Goal: Information Seeking & Learning: Find specific fact

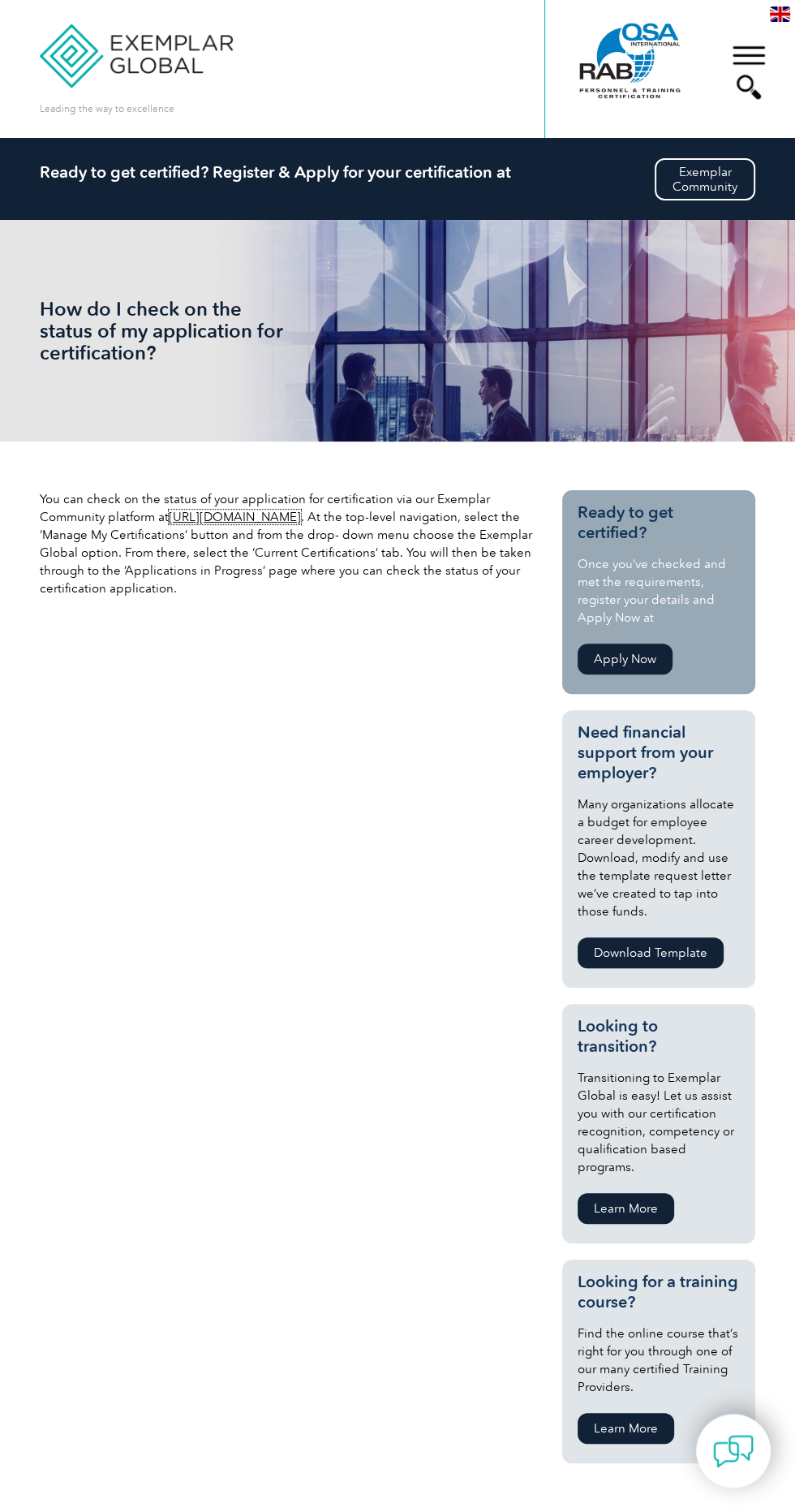
click at [273, 516] on link "https://community.exemplarglobal.org/" at bounding box center [235, 517] width 132 height 15
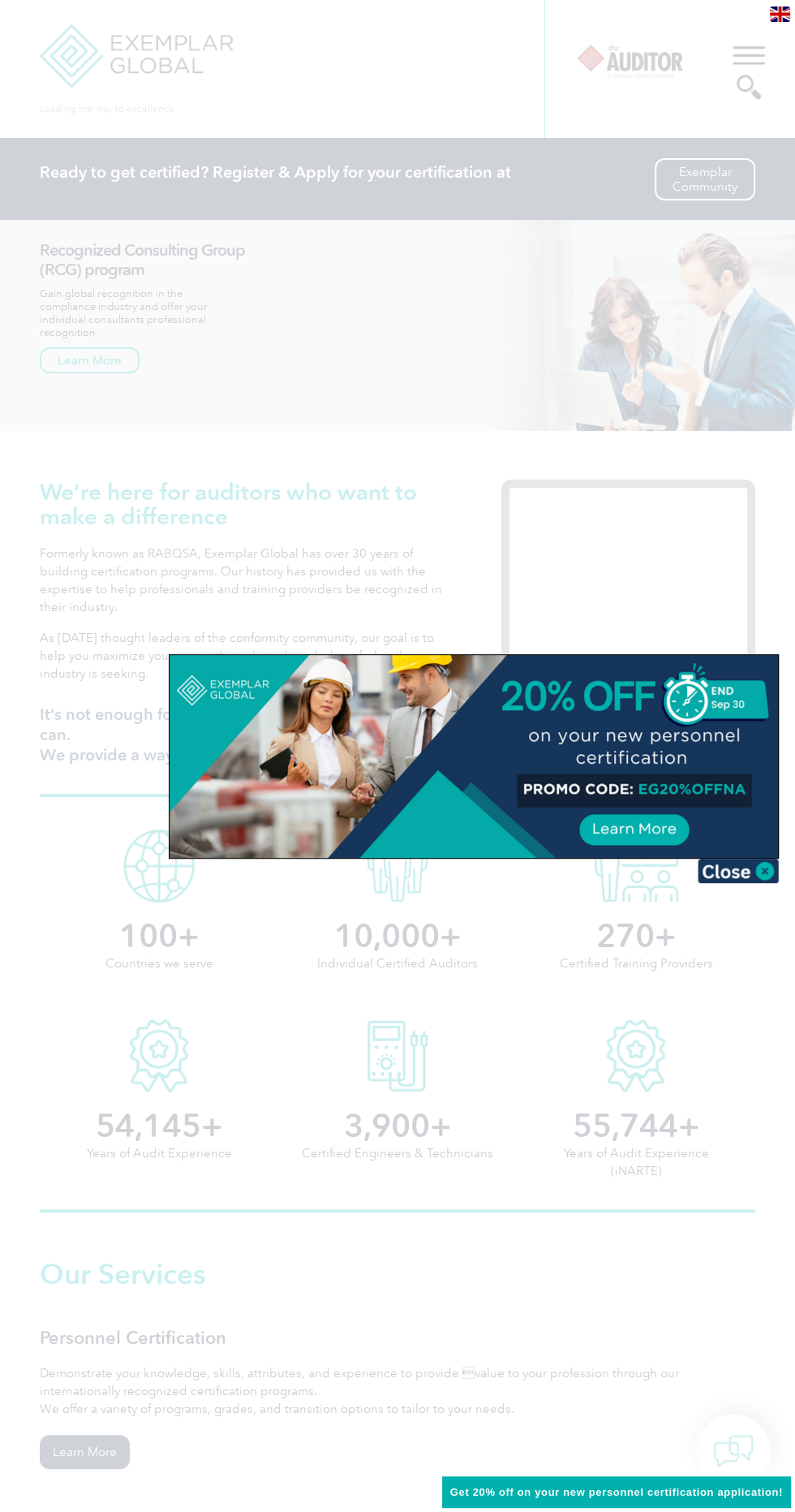
scroll to position [8, 0]
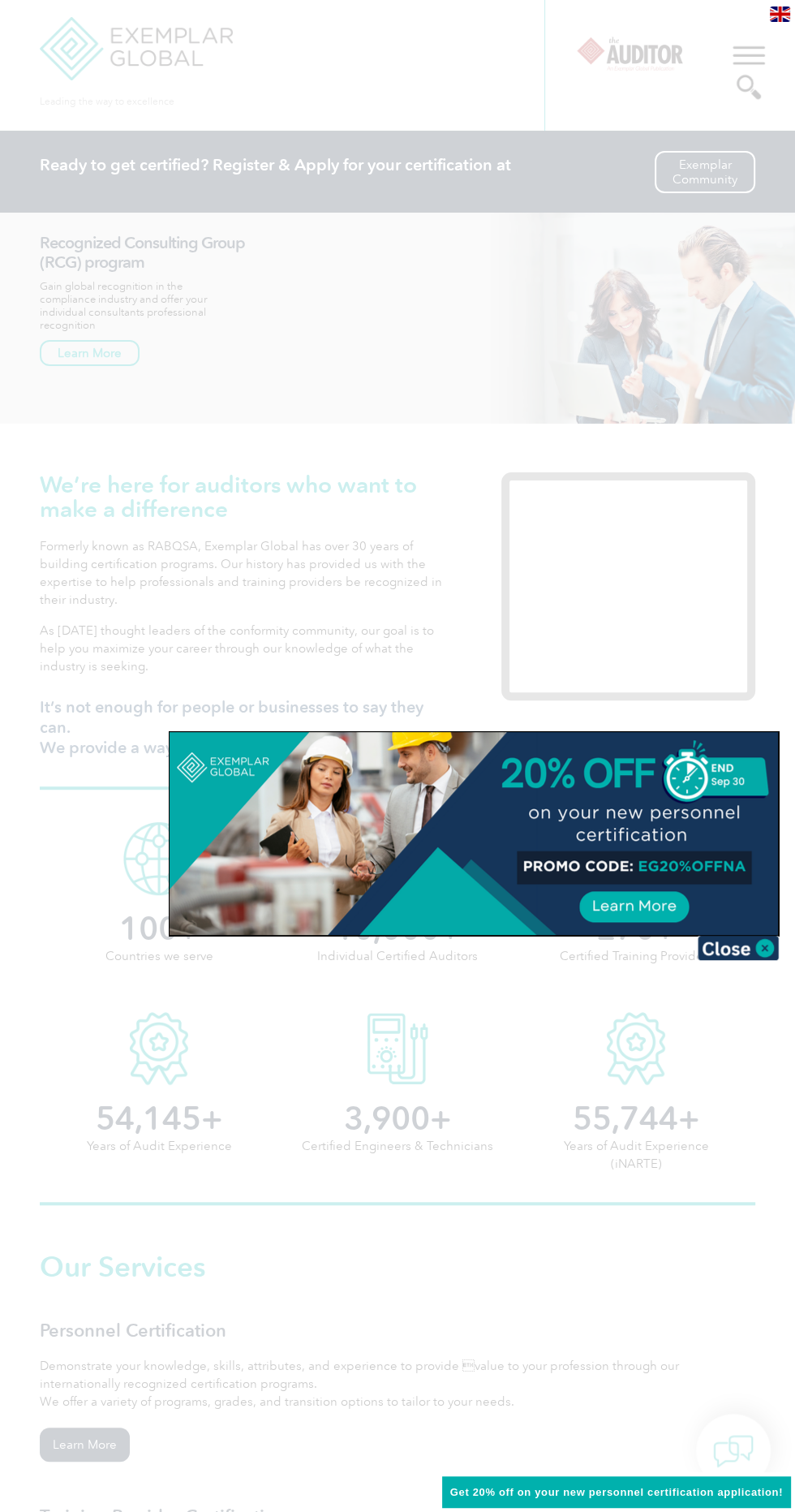
click at [478, 422] on div at bounding box center [398, 756] width 795 height 1512
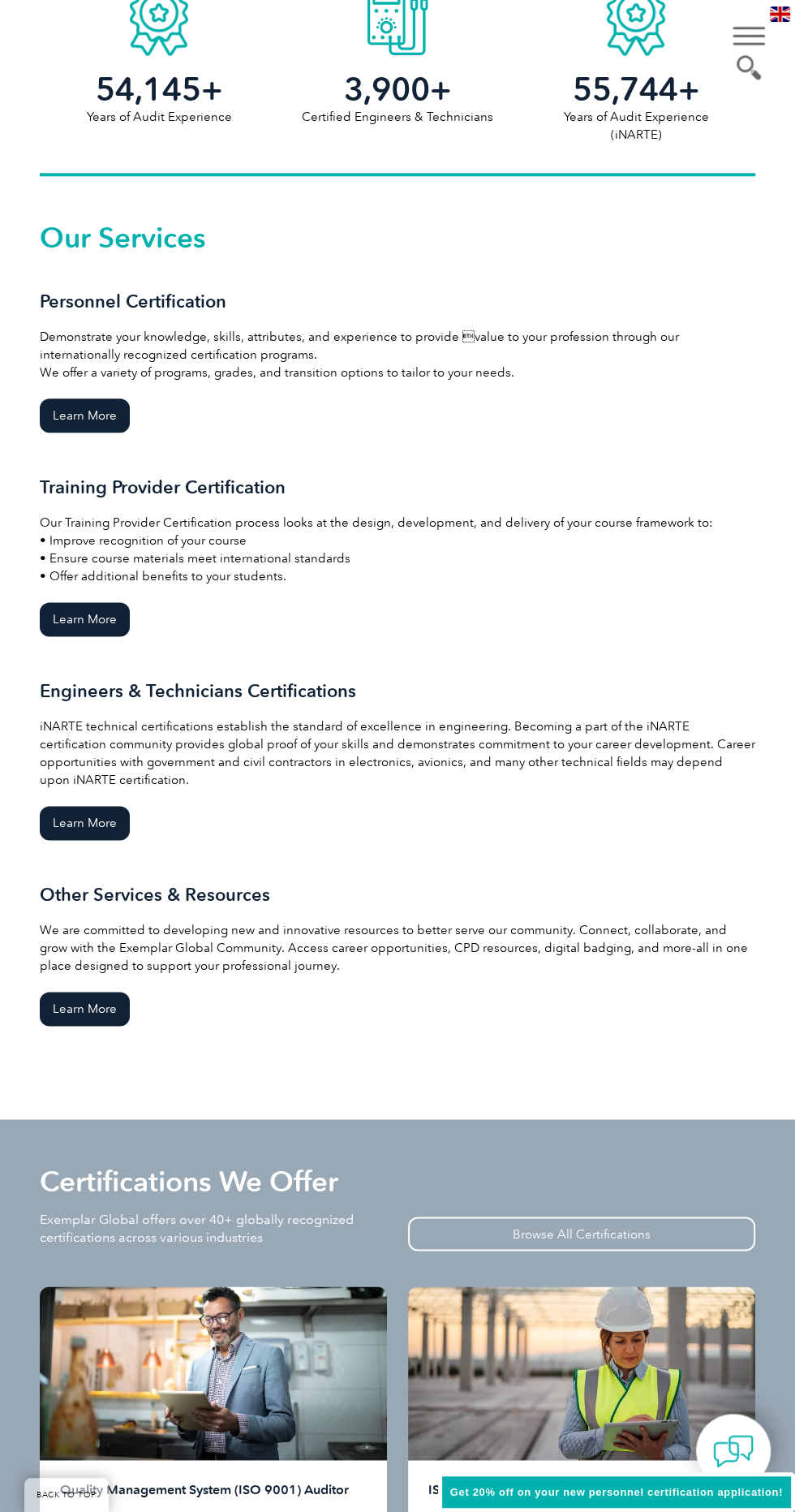
scroll to position [1045, 0]
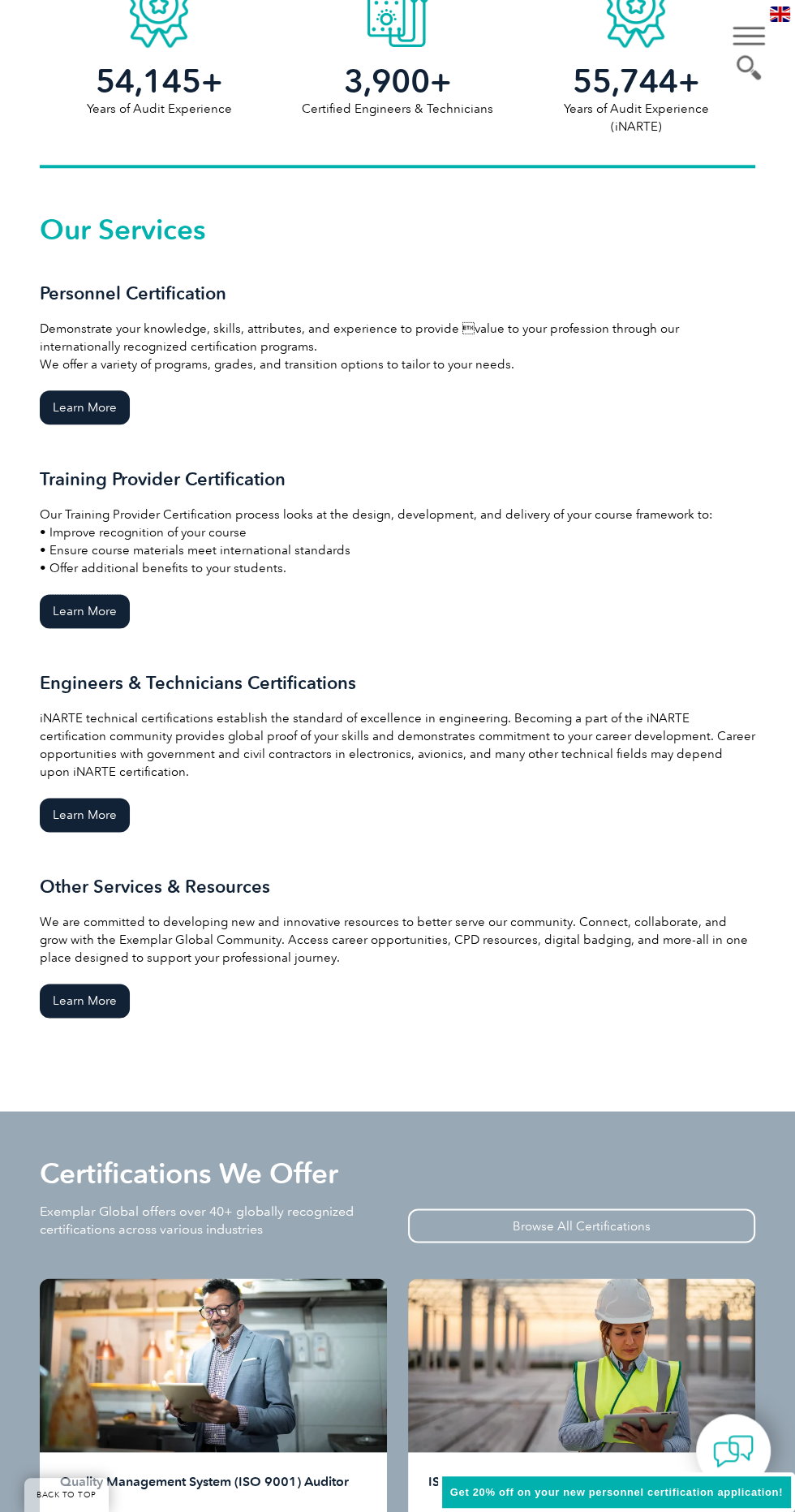
click at [119, 620] on link "Learn More" at bounding box center [85, 611] width 90 height 34
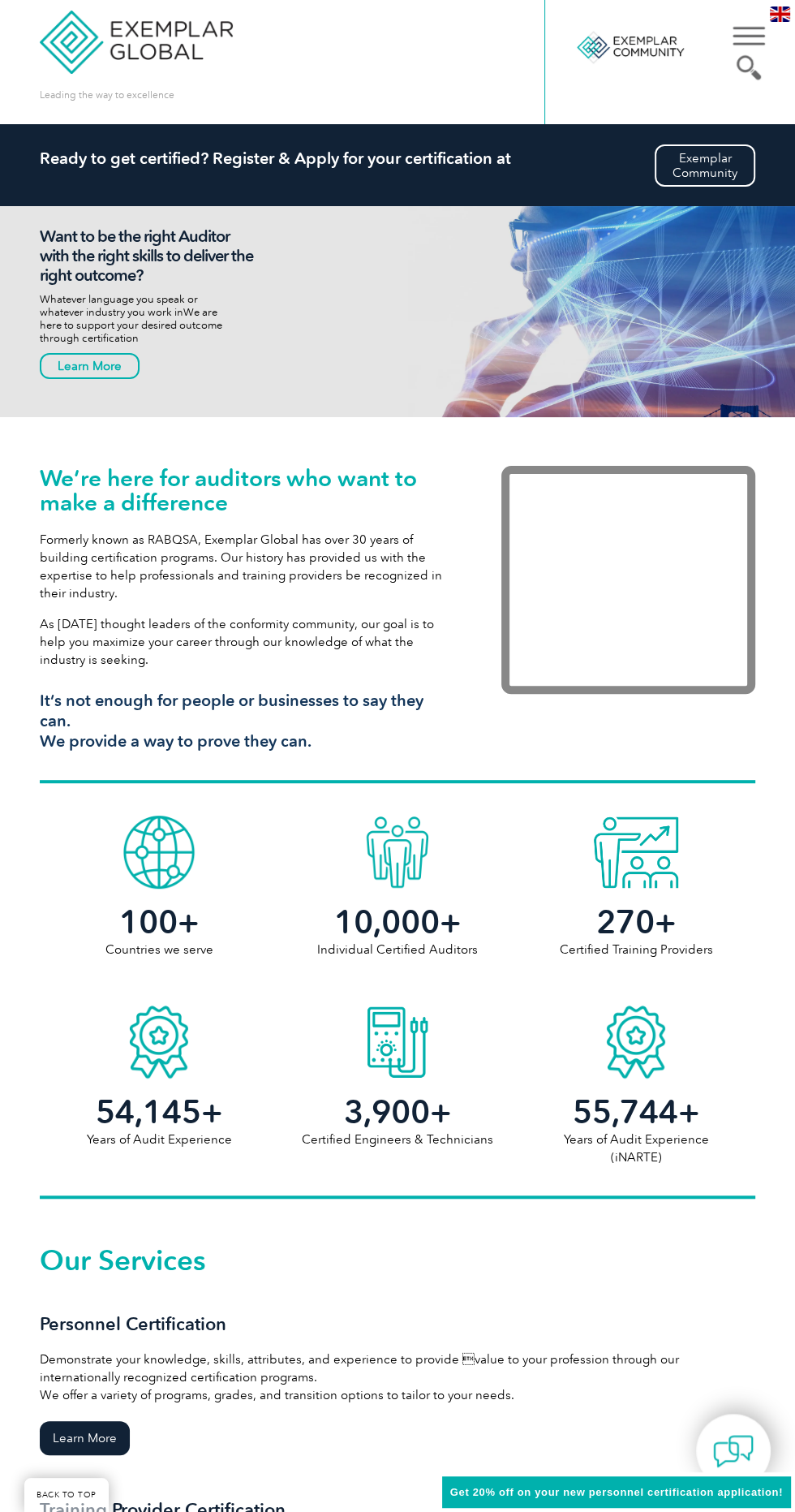
scroll to position [0, 0]
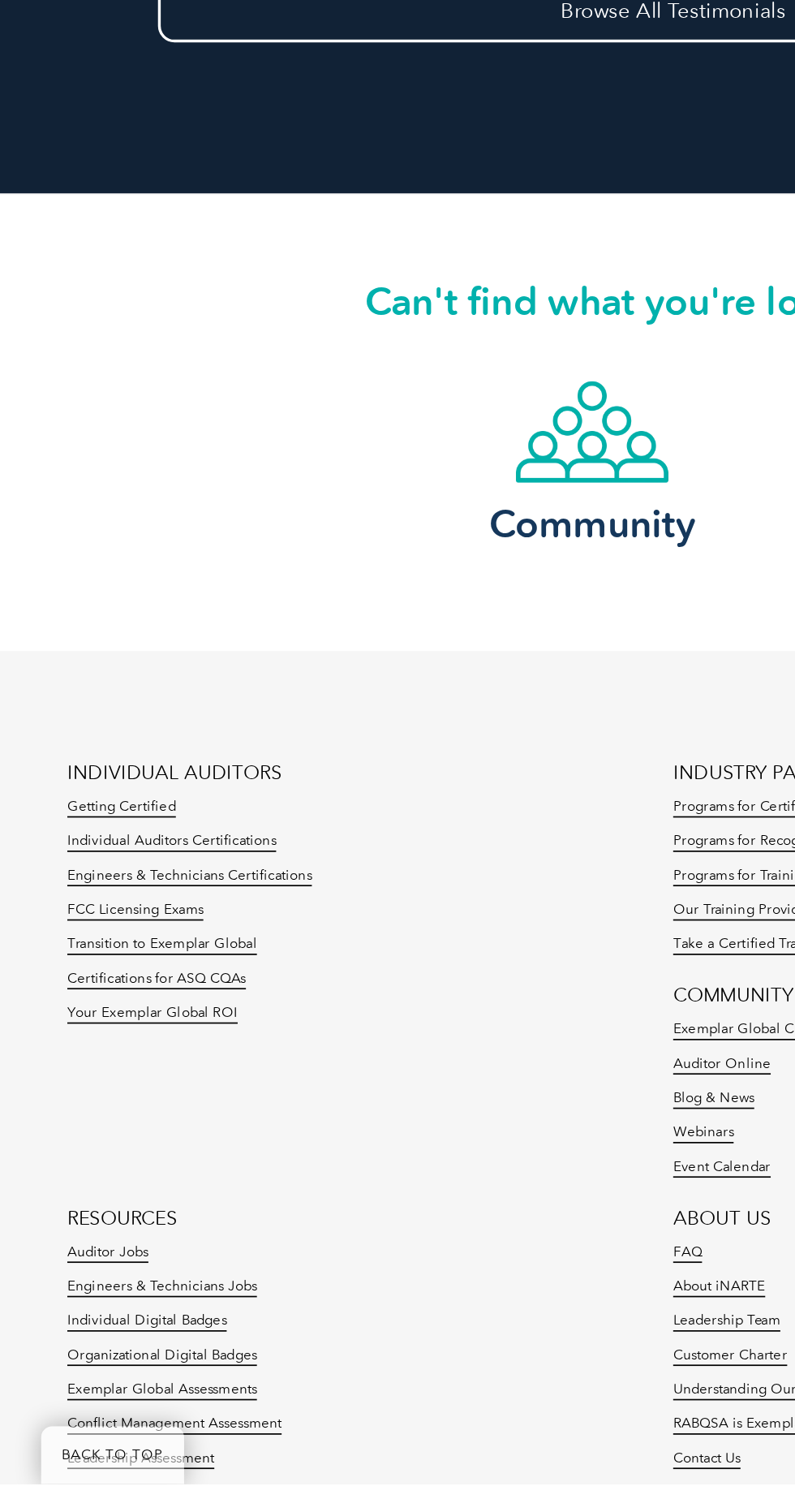
scroll to position [2511, 0]
click at [116, 1229] on link "Your Exemplar Global ROI" at bounding box center [89, 1235] width 101 height 11
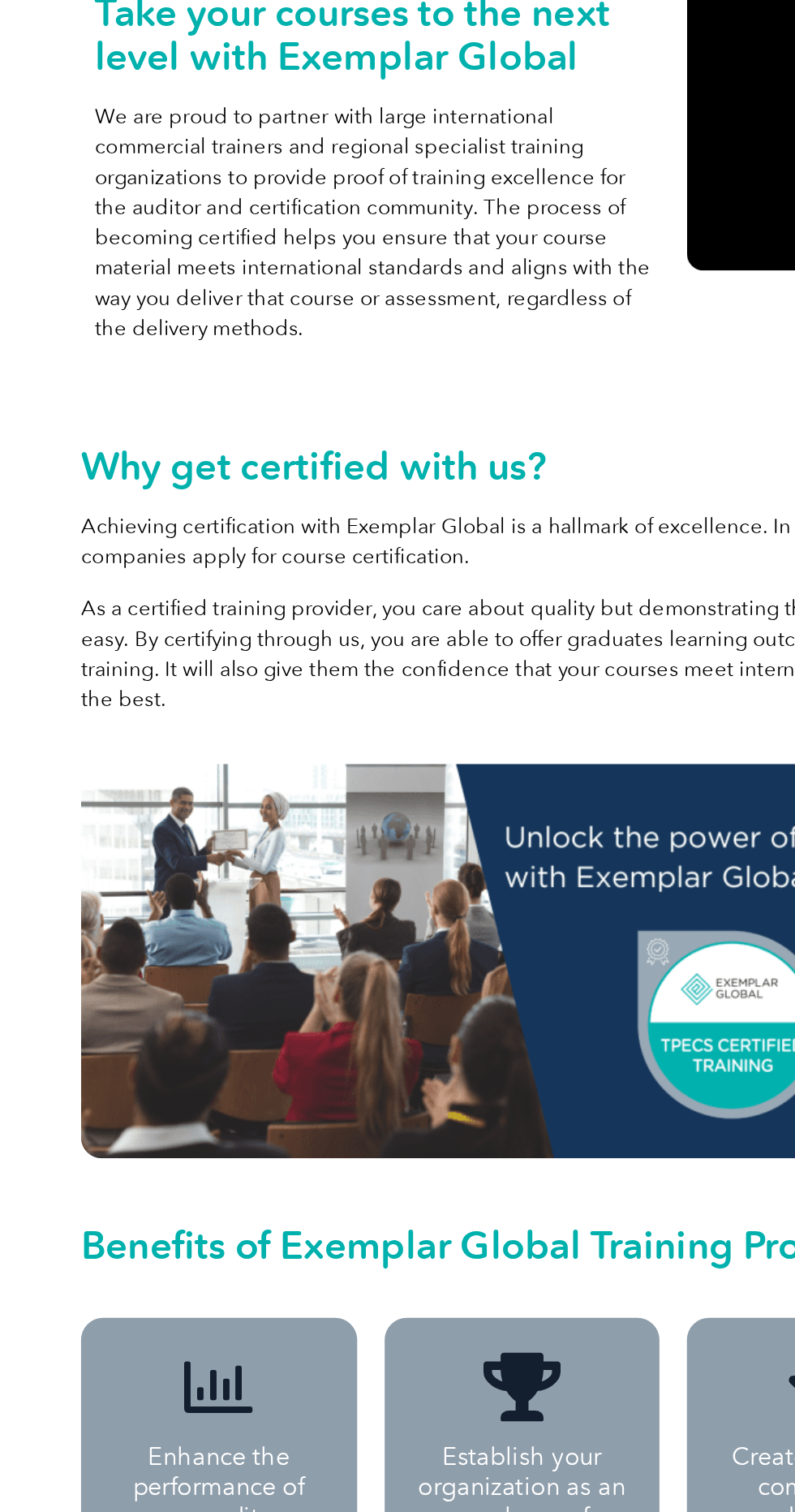
scroll to position [0, 0]
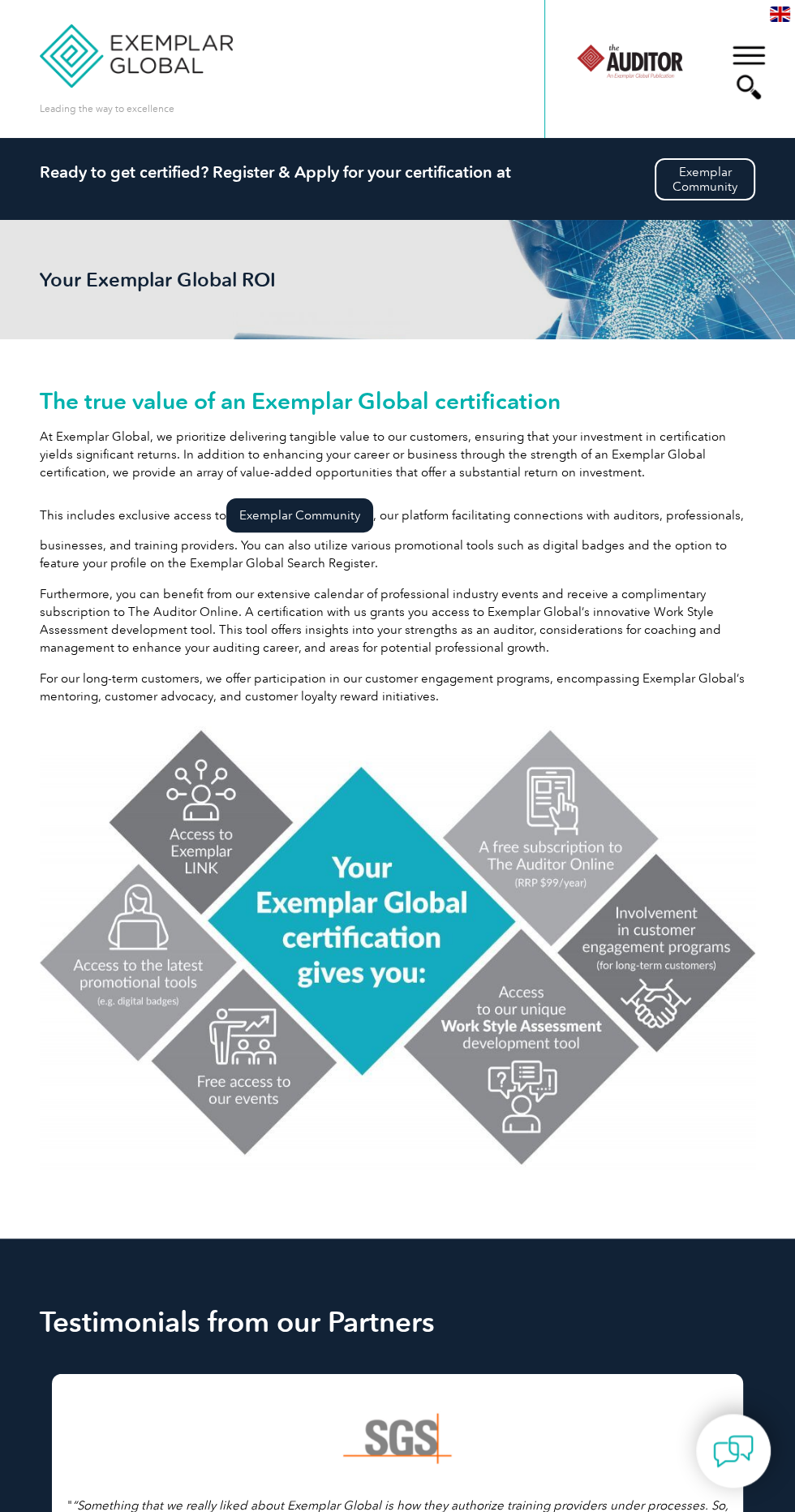
click at [745, 62] on div "▼" at bounding box center [748, 72] width 44 height 81
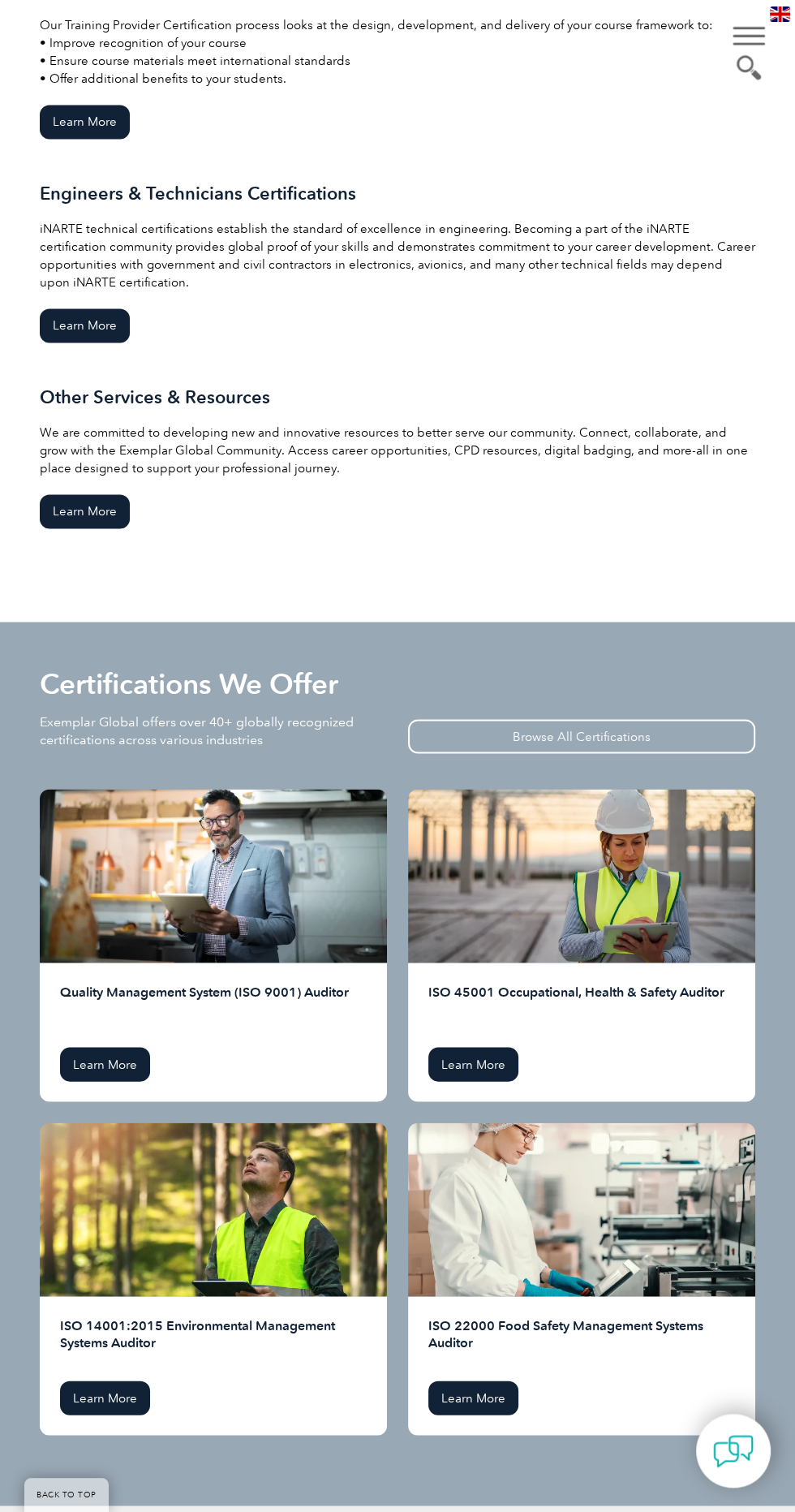
scroll to position [1551, 0]
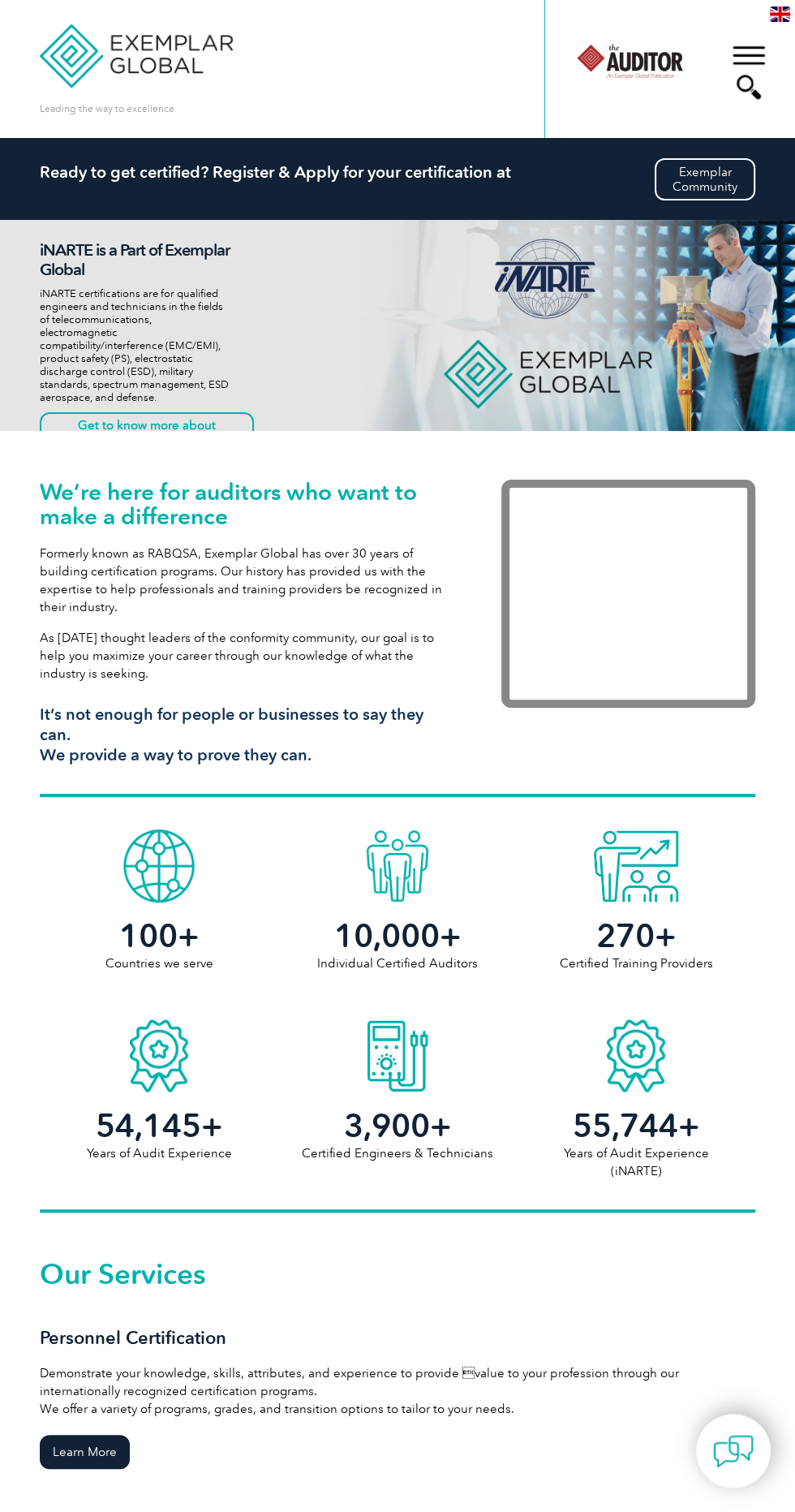
click at [753, 54] on div "▼" at bounding box center [748, 72] width 44 height 81
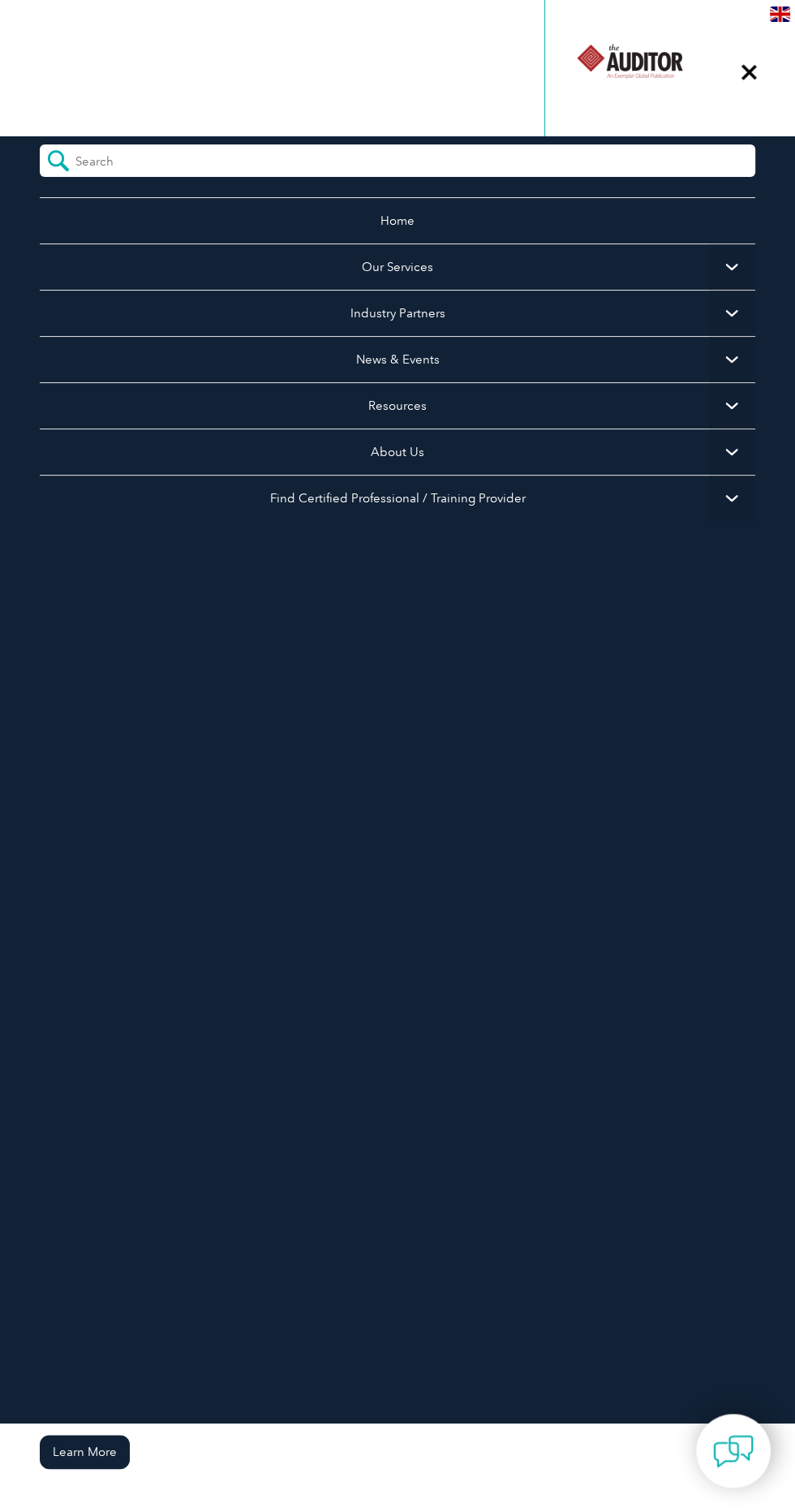
click at [743, 85] on div "▼" at bounding box center [748, 72] width 44 height 81
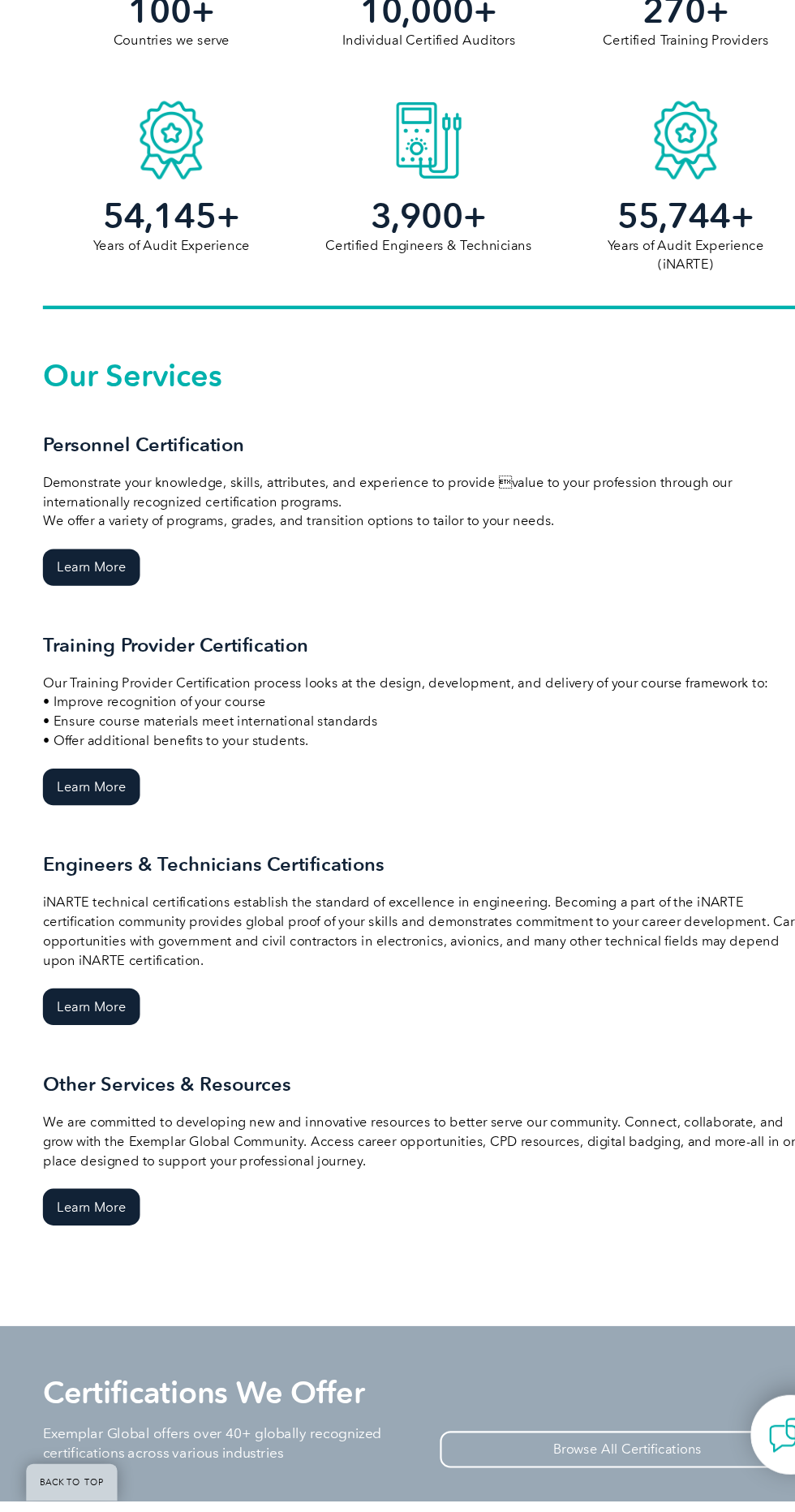
scroll to position [809, 0]
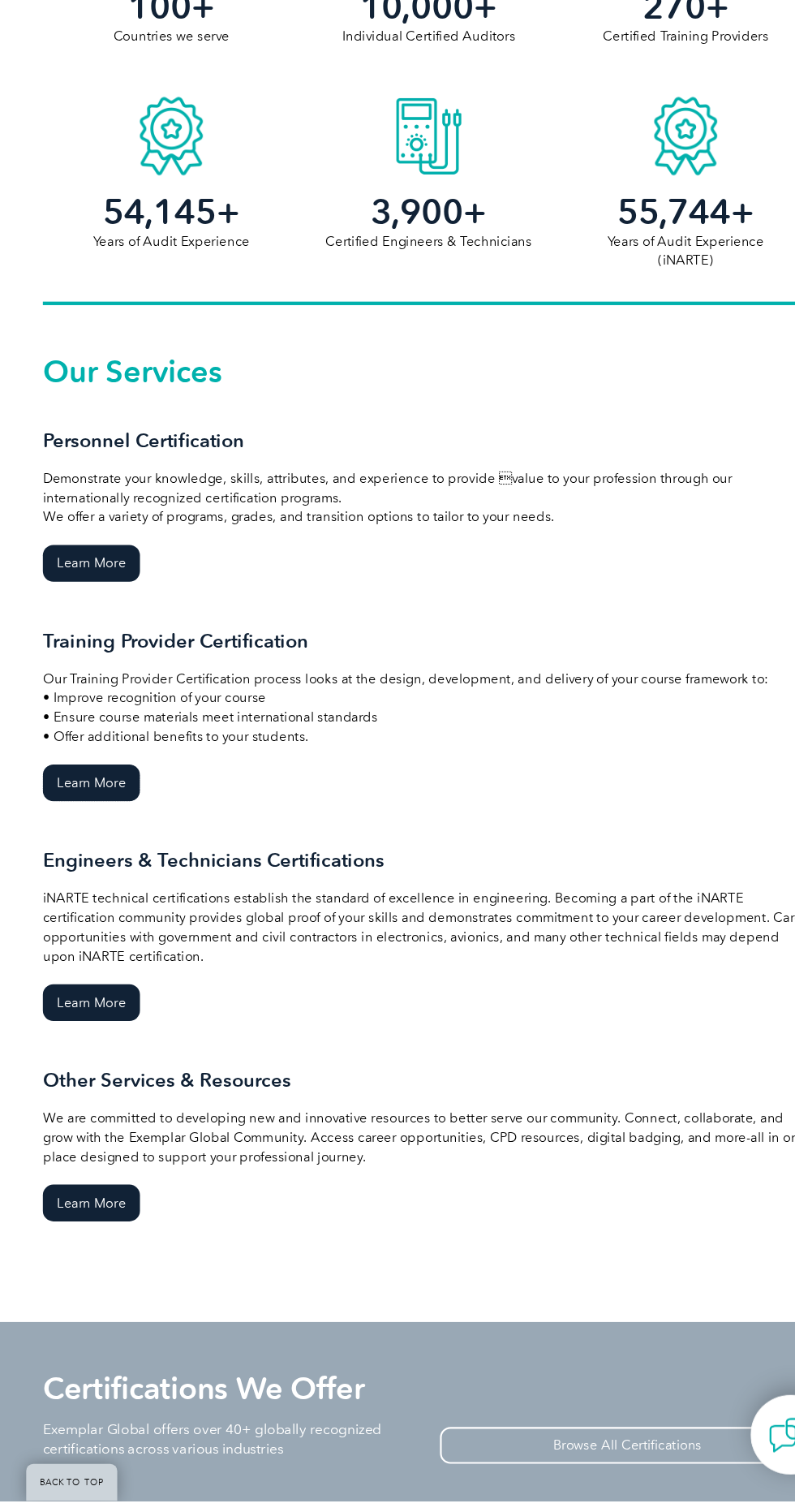
click at [58, 848] on link "Learn More" at bounding box center [85, 846] width 90 height 34
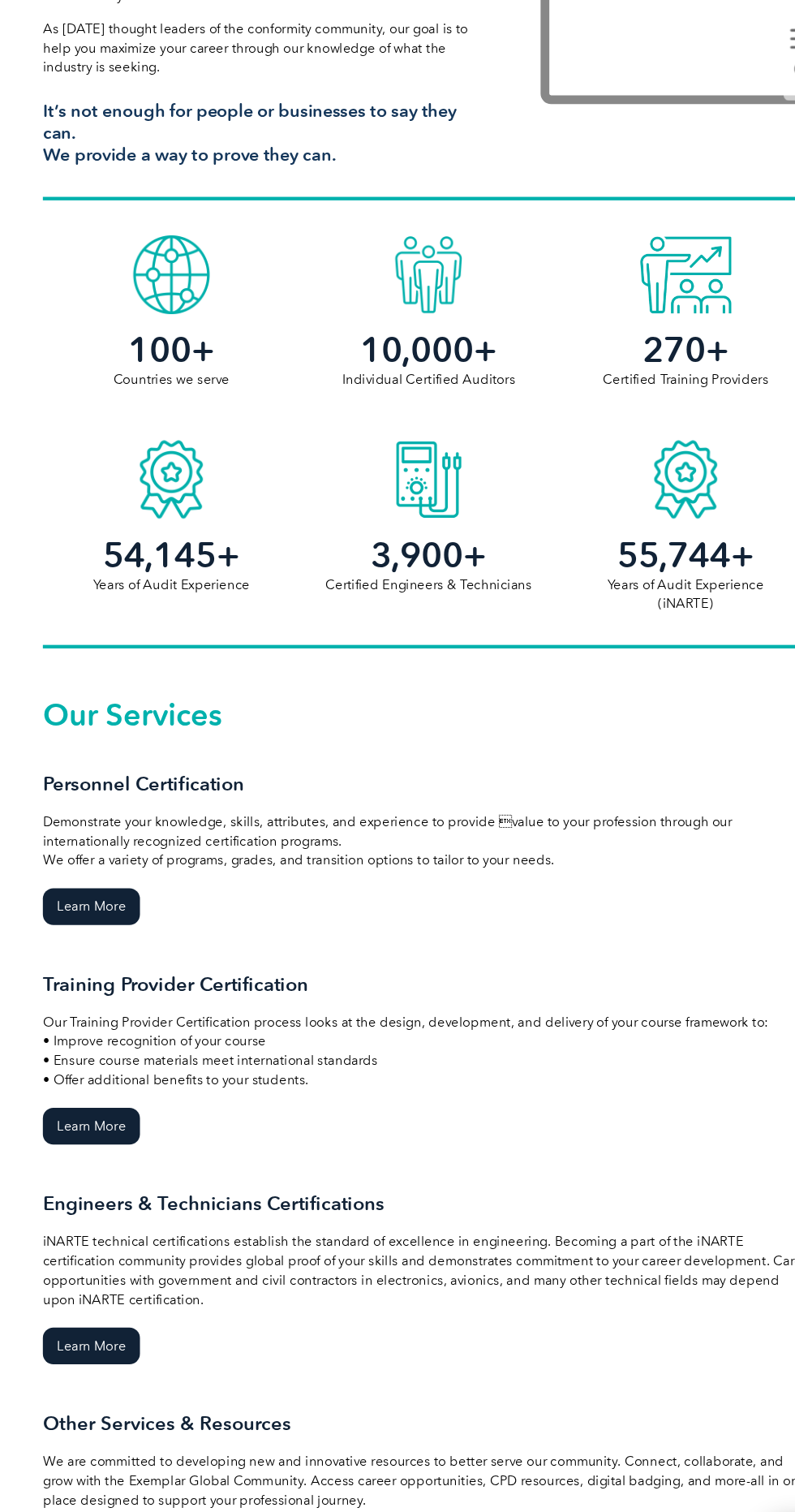
scroll to position [608, 0]
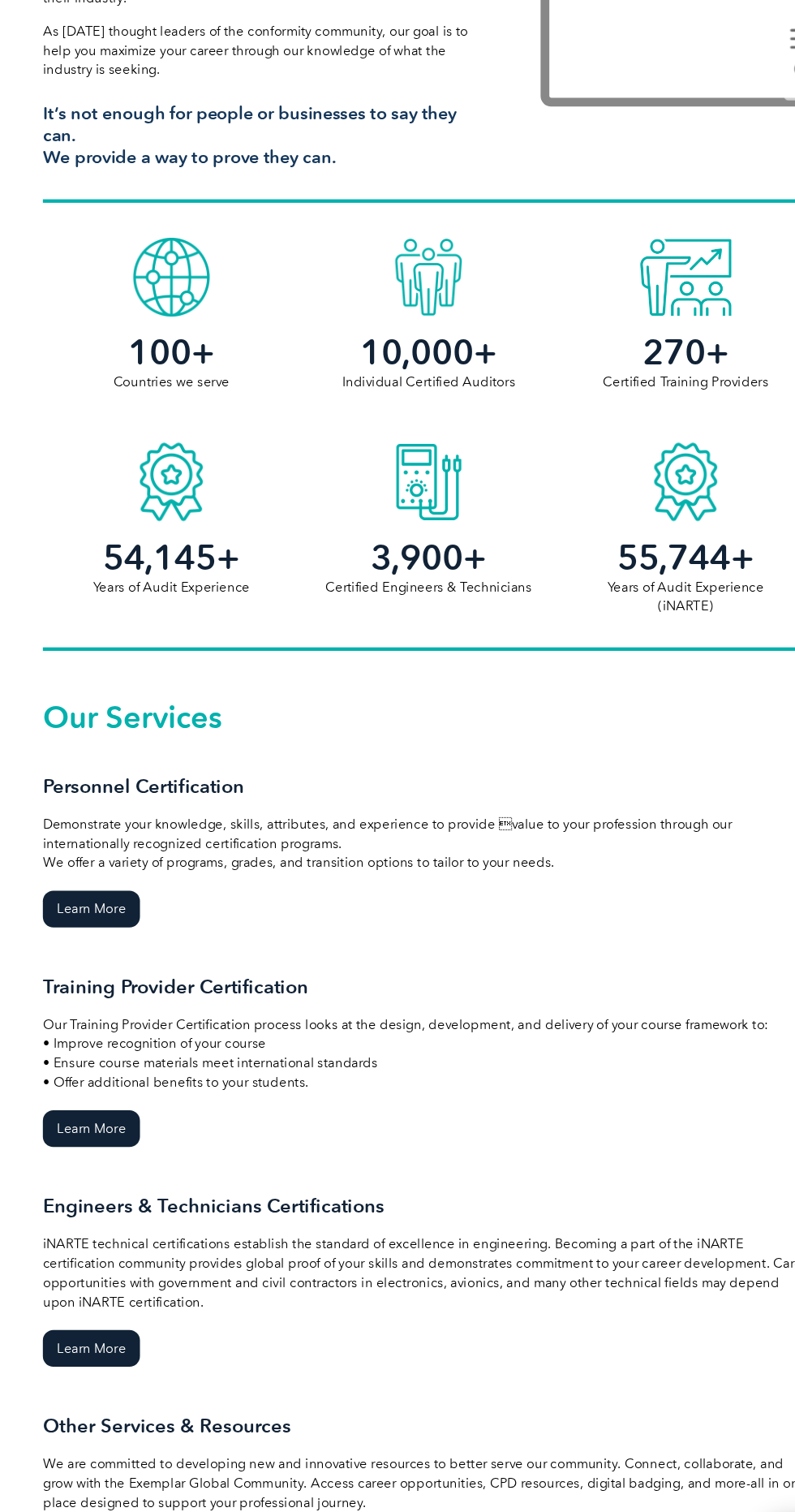
click at [222, 921] on h3 "Training Provider Certification" at bounding box center [397, 915] width 715 height 21
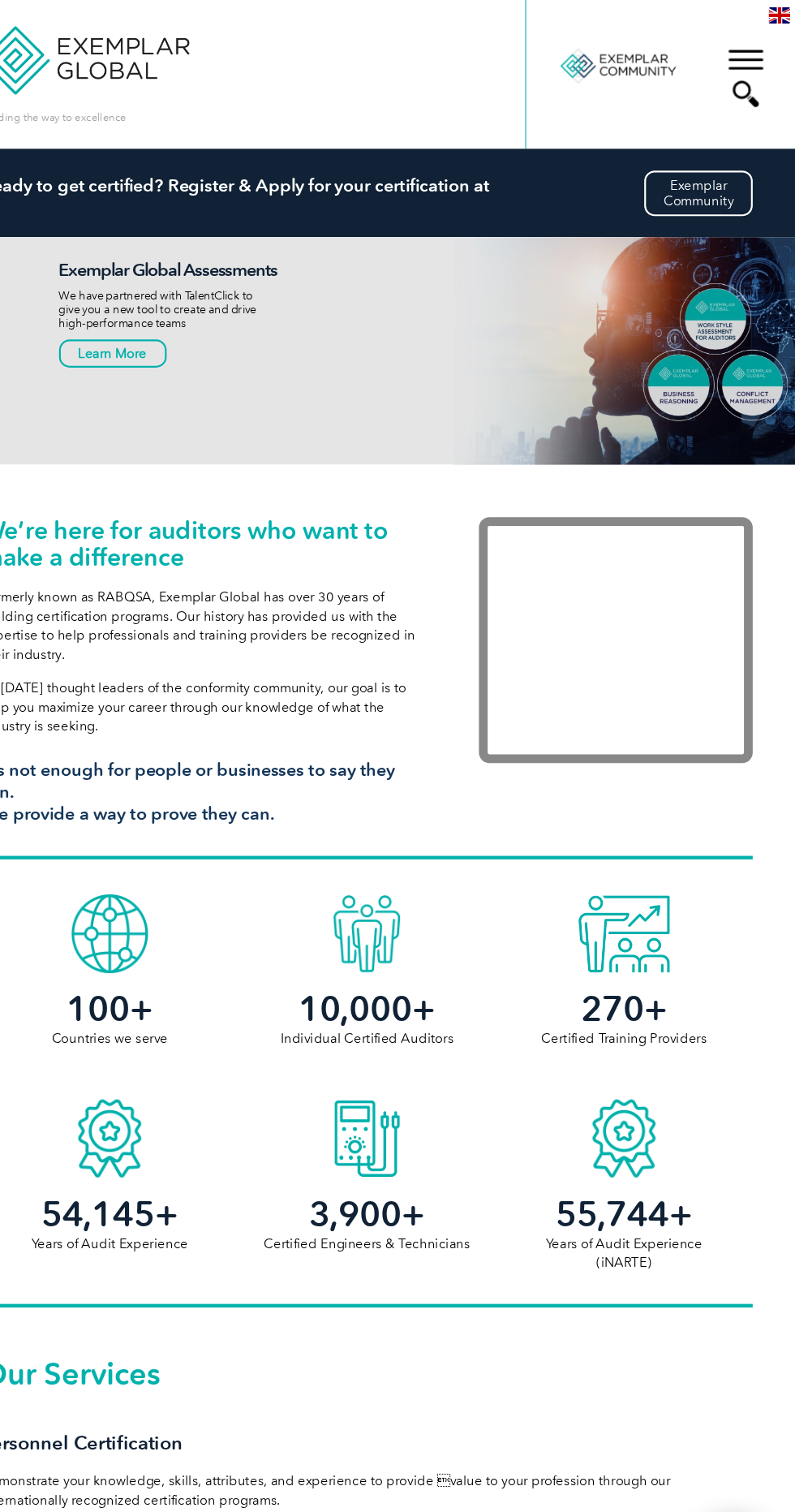
scroll to position [0, 0]
click at [744, 63] on div "▼" at bounding box center [748, 72] width 44 height 81
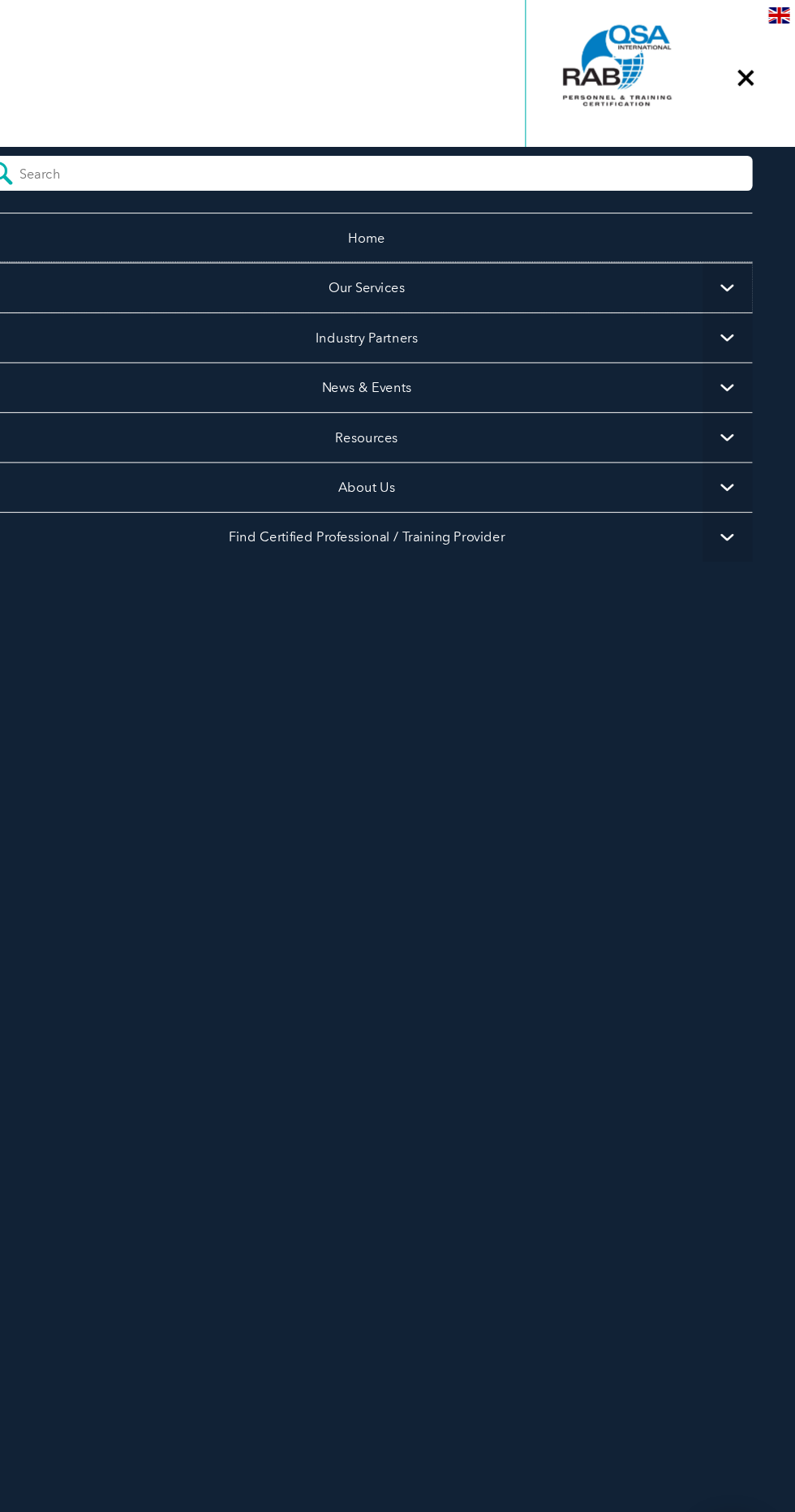
click at [708, 270] on link "Our Services" at bounding box center [397, 266] width 715 height 46
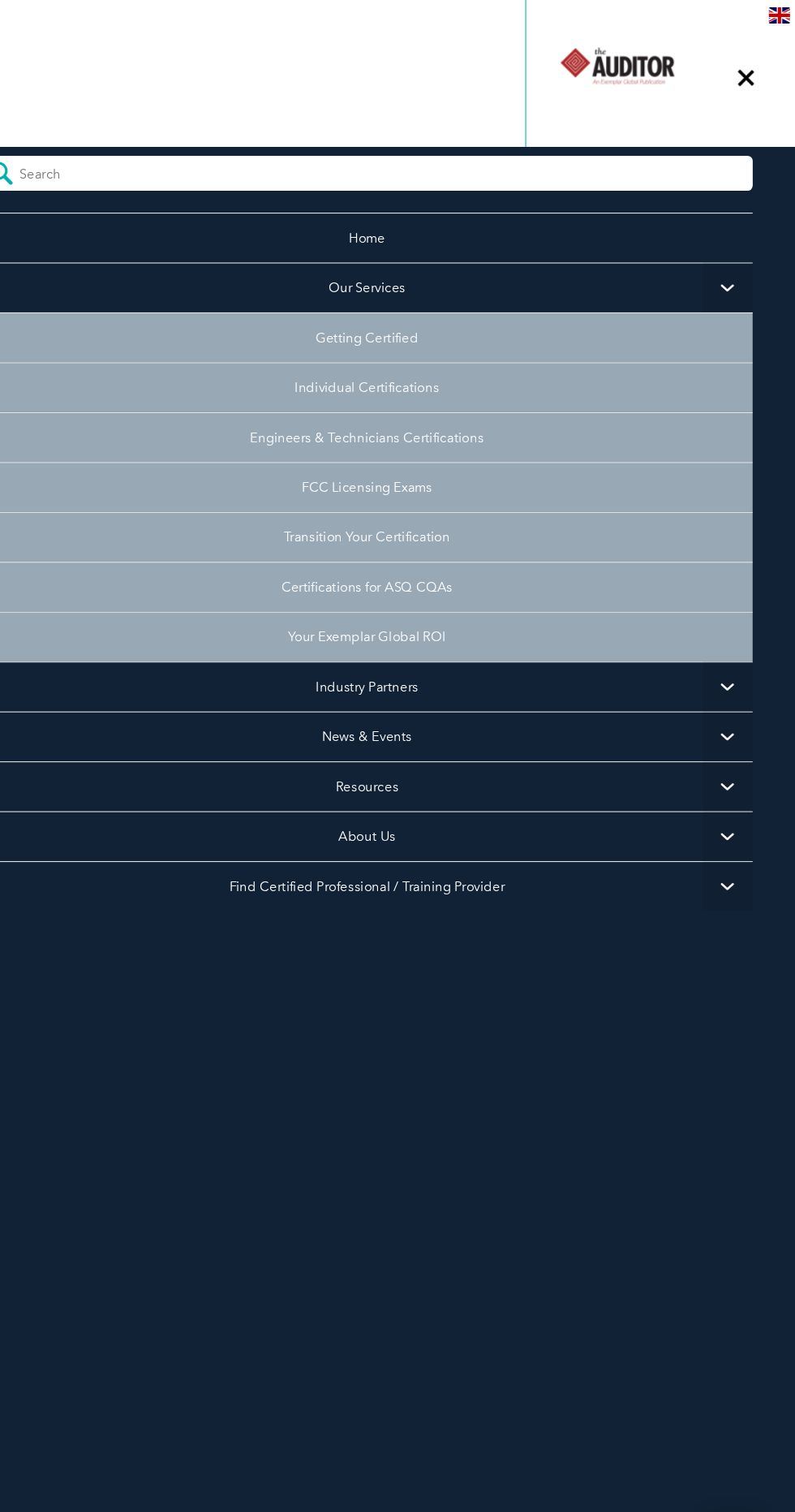
click at [732, 270] on span "▼" at bounding box center [731, 266] width 46 height 46
click at [681, 628] on li "Industry Partners Programs for Certification Bodies Programs for Recognized Org…" at bounding box center [397, 636] width 715 height 46
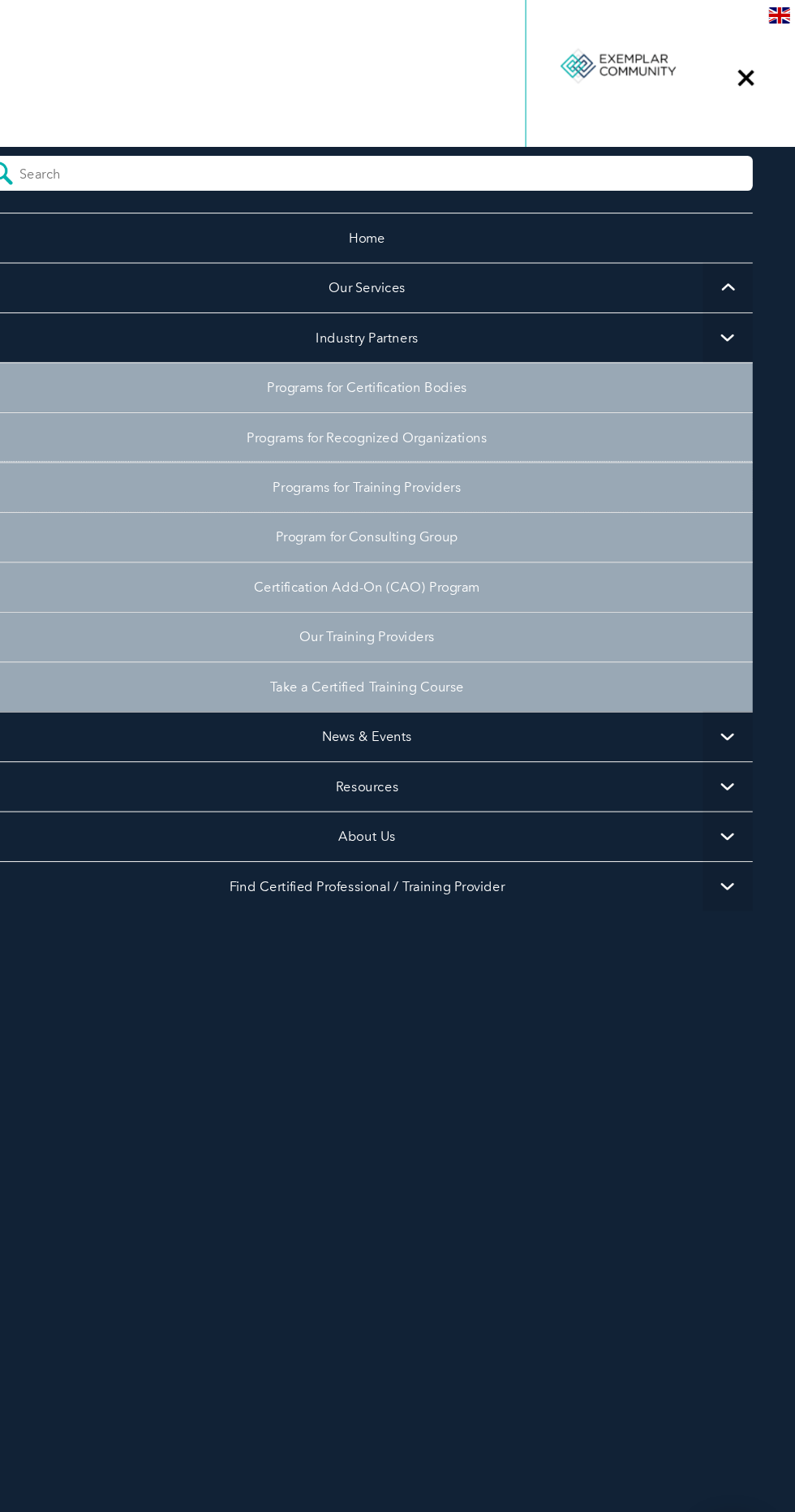
click at [535, 452] on link "Programs for Training Providers" at bounding box center [397, 451] width 715 height 46
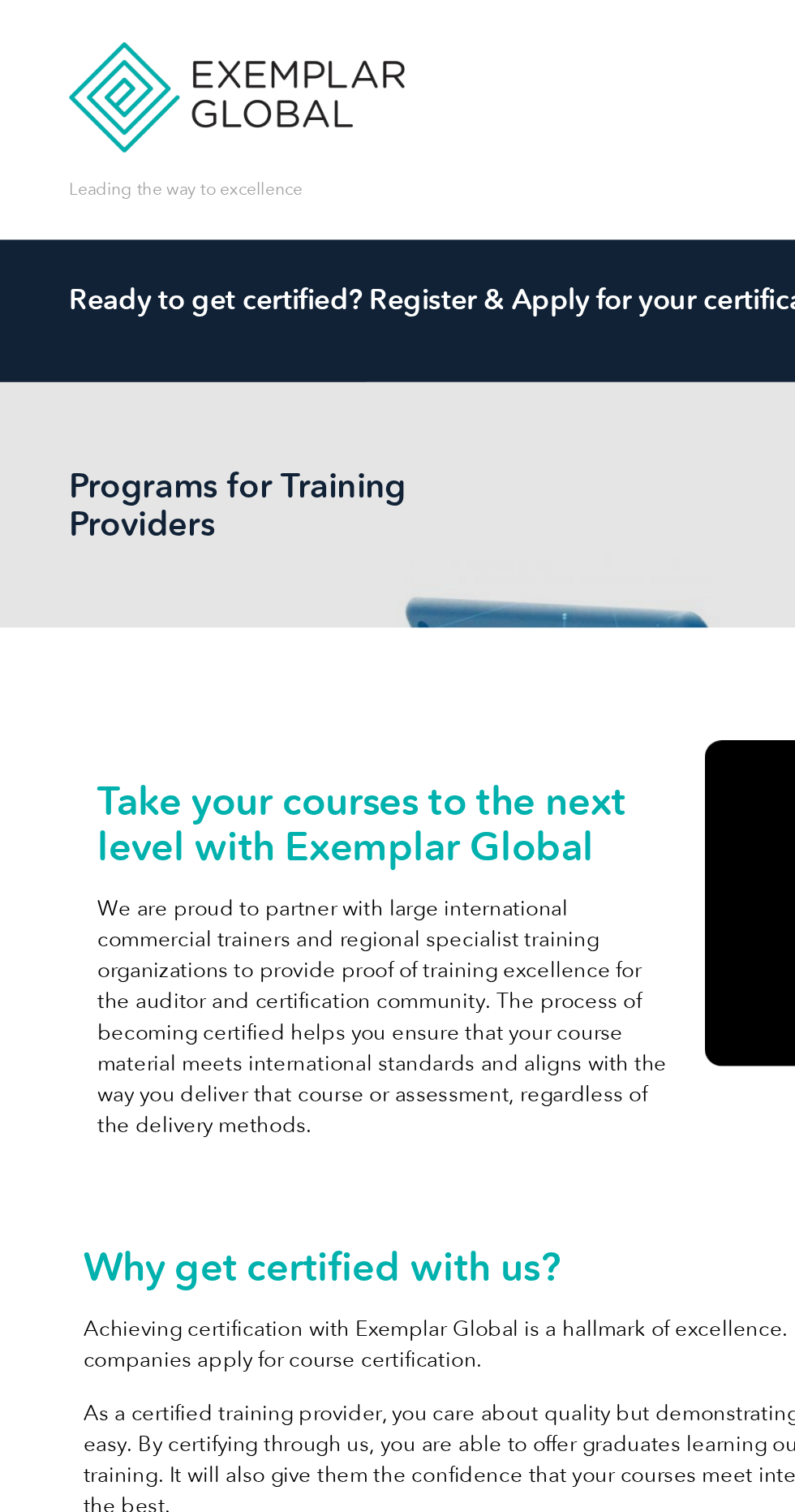
click at [364, 513] on p "We are proud to partner with large international commercial trainers and region…" at bounding box center [223, 585] width 334 height 143
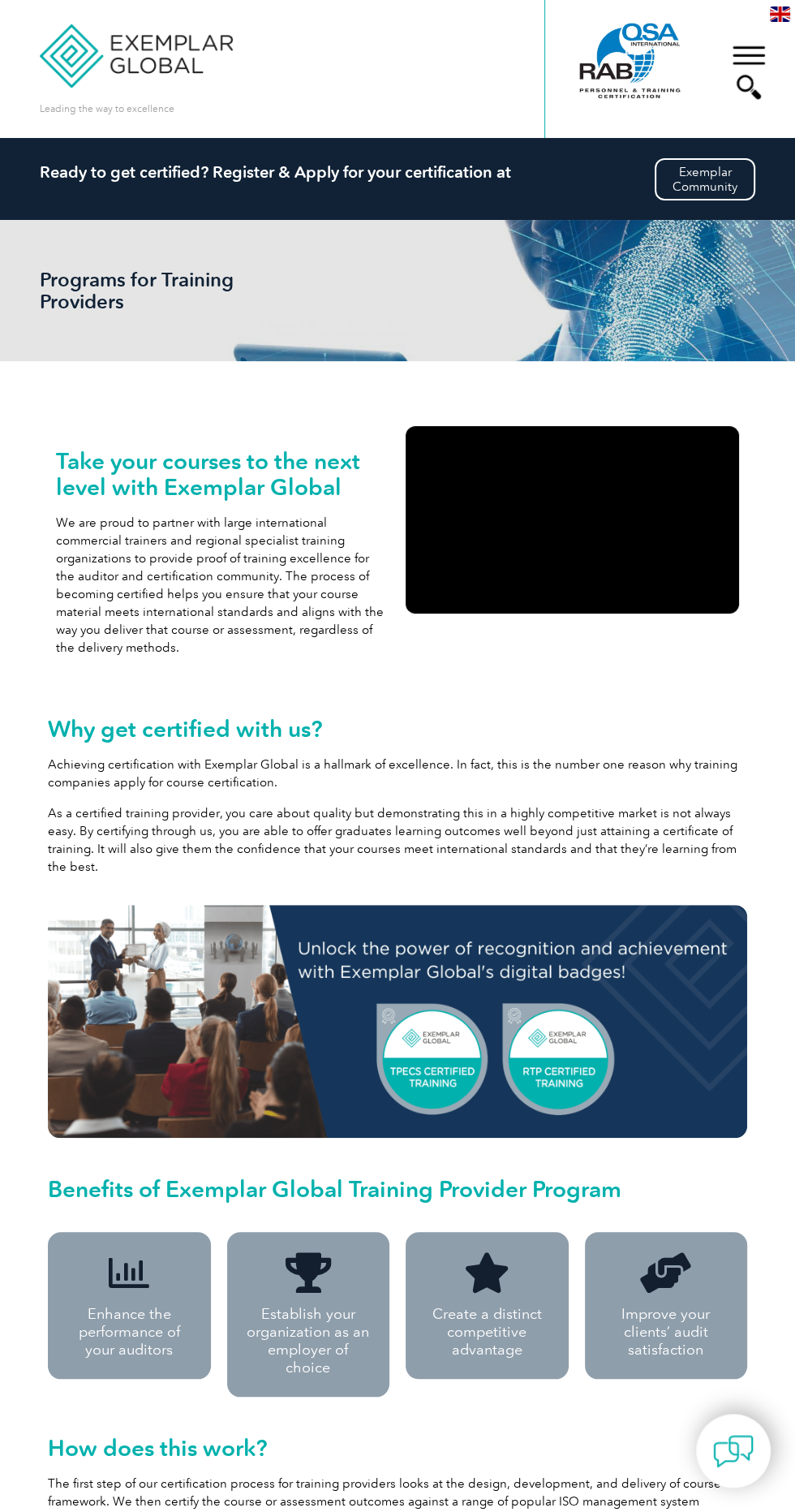
click at [762, 75] on div "▼" at bounding box center [748, 72] width 44 height 81
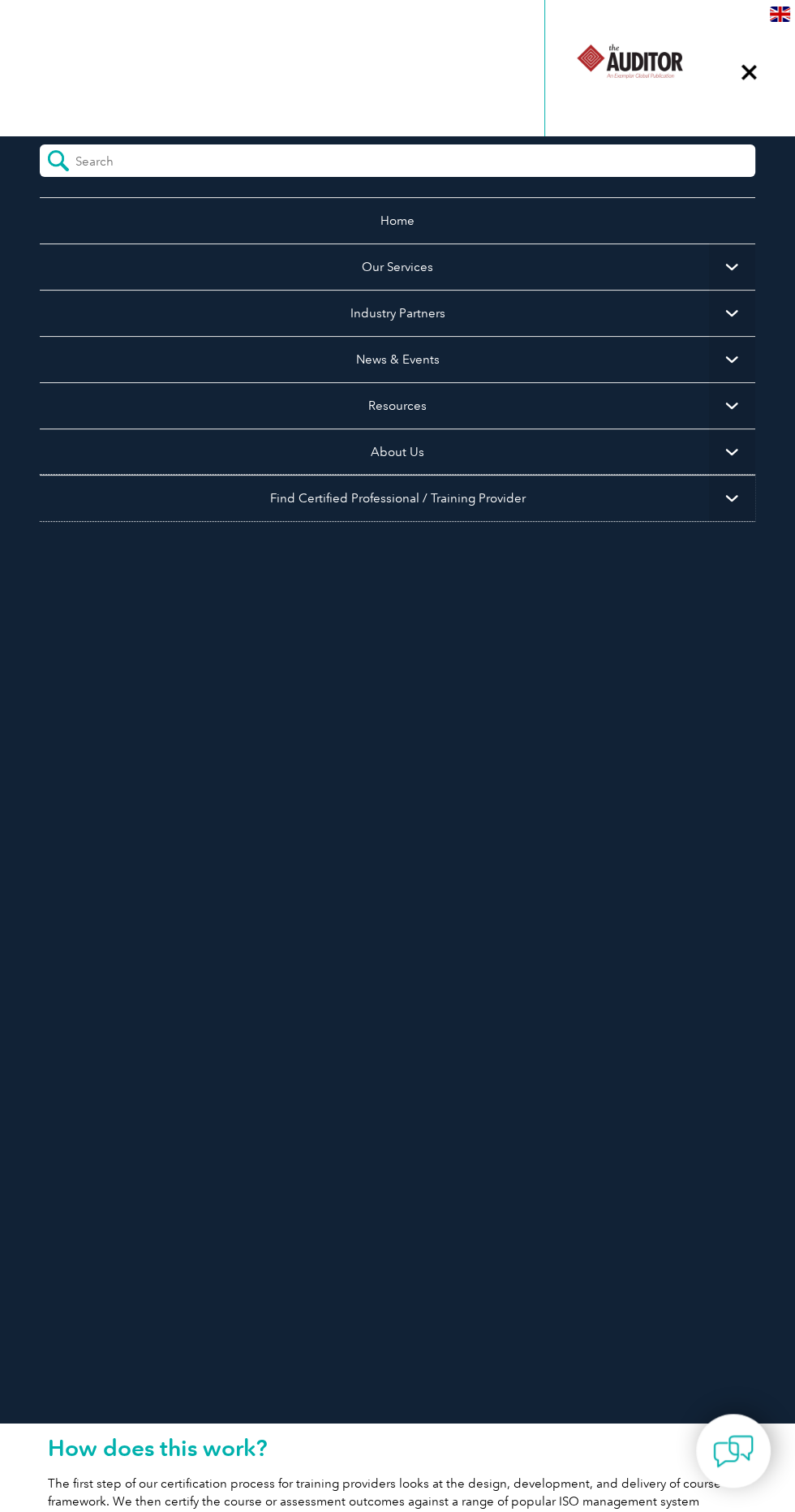
click at [708, 511] on link "Find Certified Professional / Training Provider" at bounding box center [397, 497] width 715 height 46
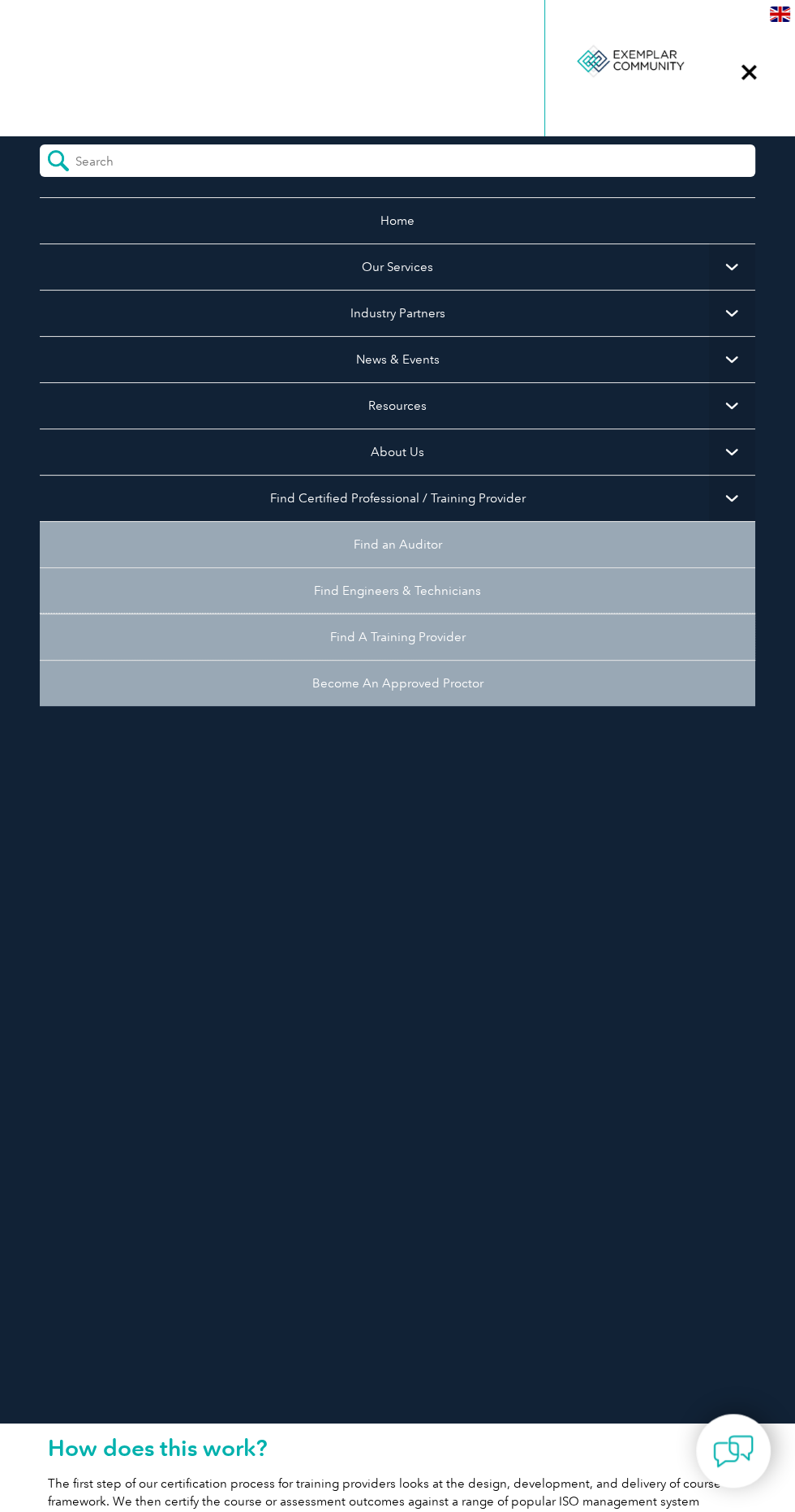
click at [442, 635] on link "Find A Training Provider" at bounding box center [397, 636] width 715 height 46
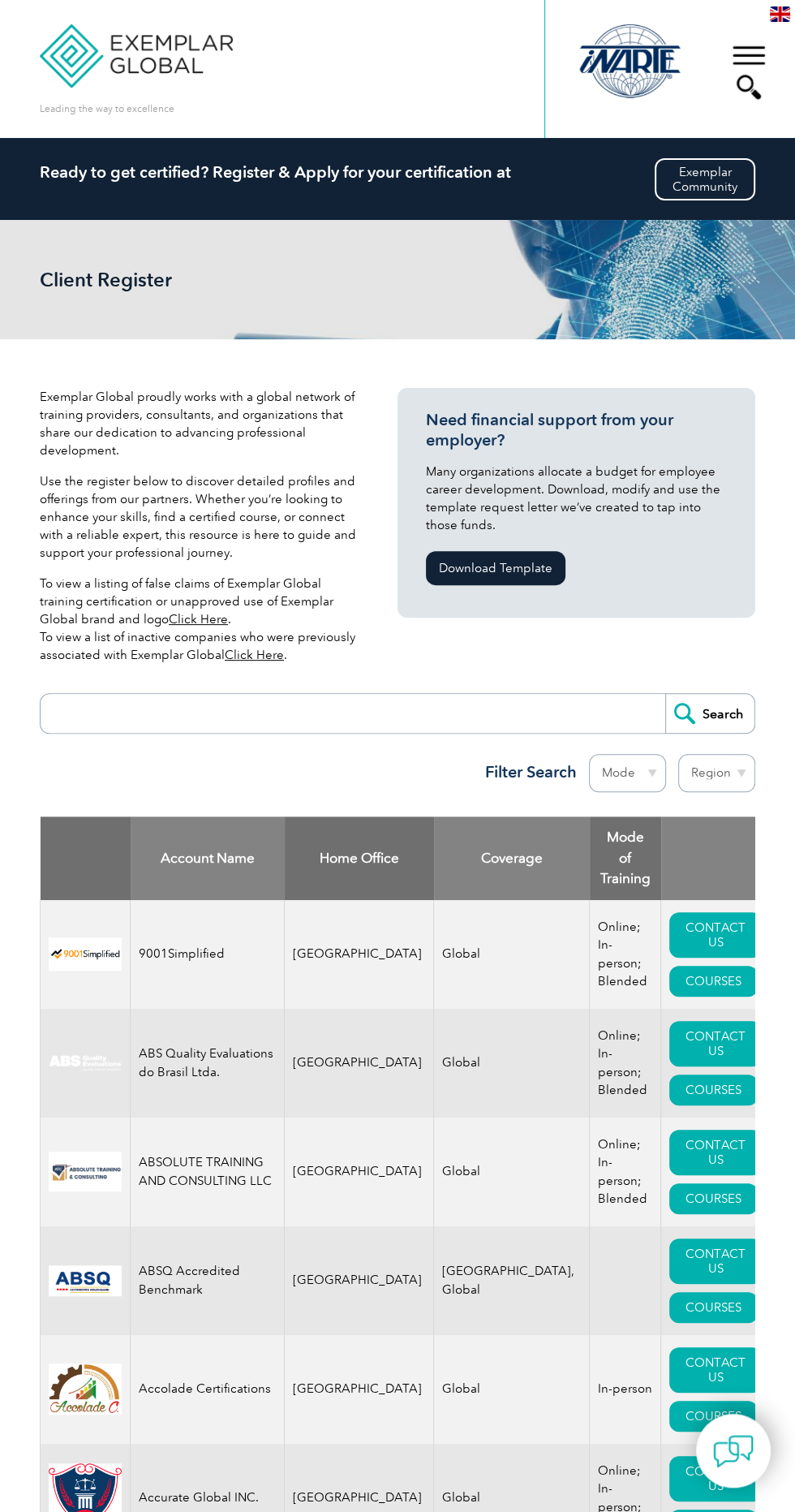
click at [470, 713] on input "search" at bounding box center [357, 713] width 616 height 39
type input "Secura"
click at [725, 713] on input "Search" at bounding box center [709, 713] width 89 height 39
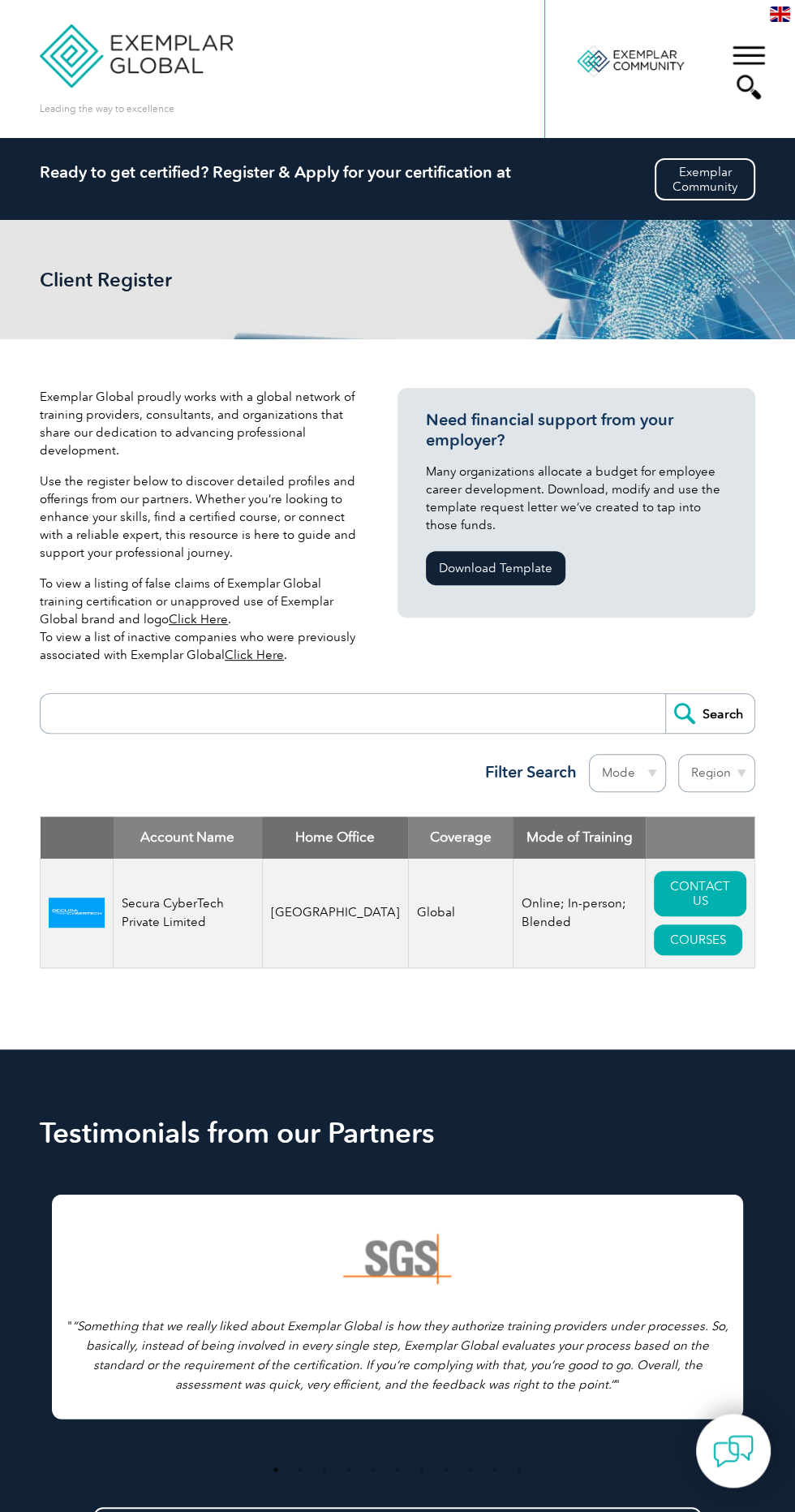
click at [128, 931] on td "Secura CyberTech Private Limited" at bounding box center [188, 913] width 149 height 110
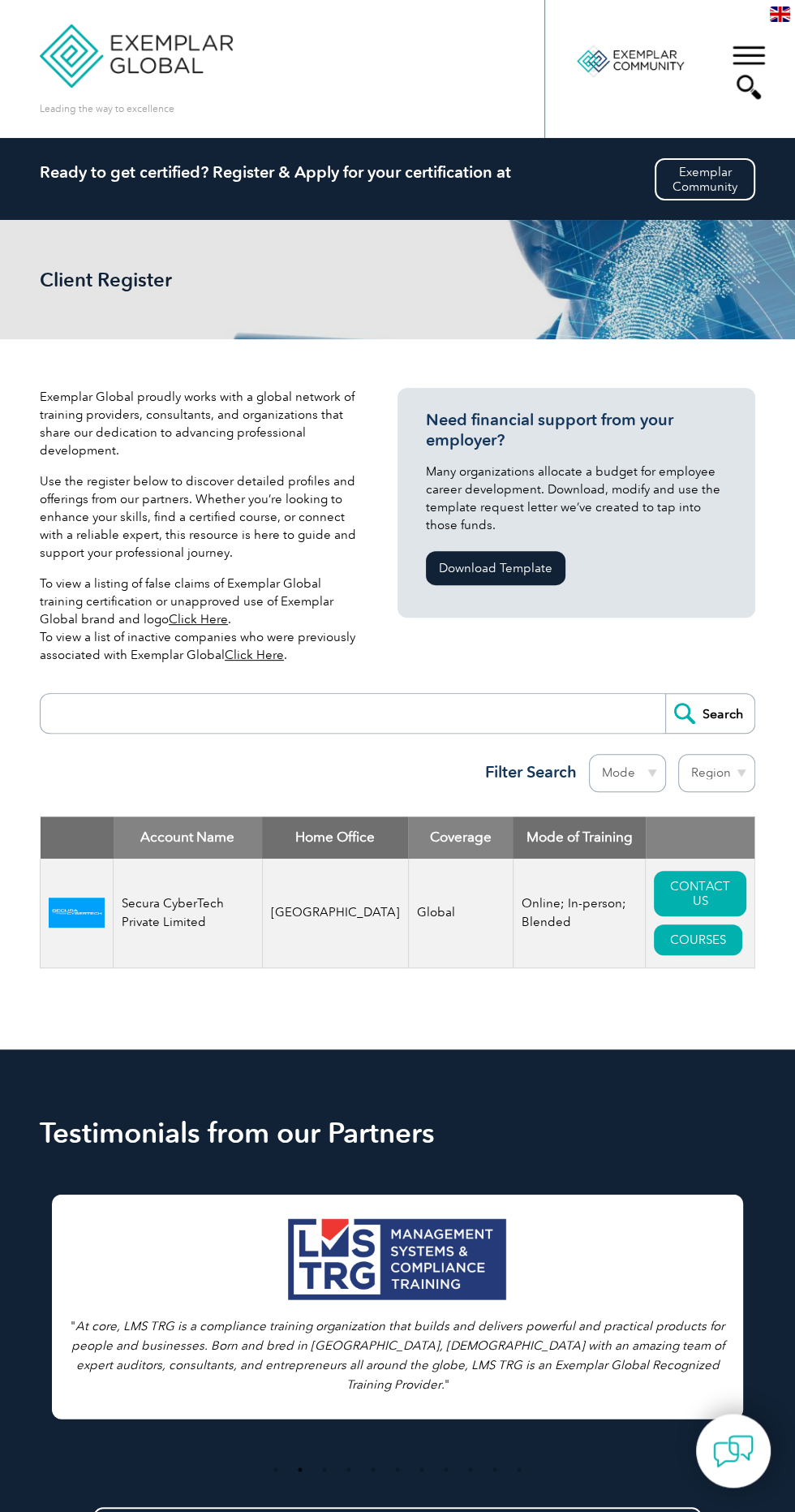
click at [86, 950] on td at bounding box center [77, 913] width 73 height 110
click at [358, 938] on td "[GEOGRAPHIC_DATA]" at bounding box center [335, 913] width 146 height 110
click at [712, 955] on link "COURSES" at bounding box center [698, 939] width 88 height 31
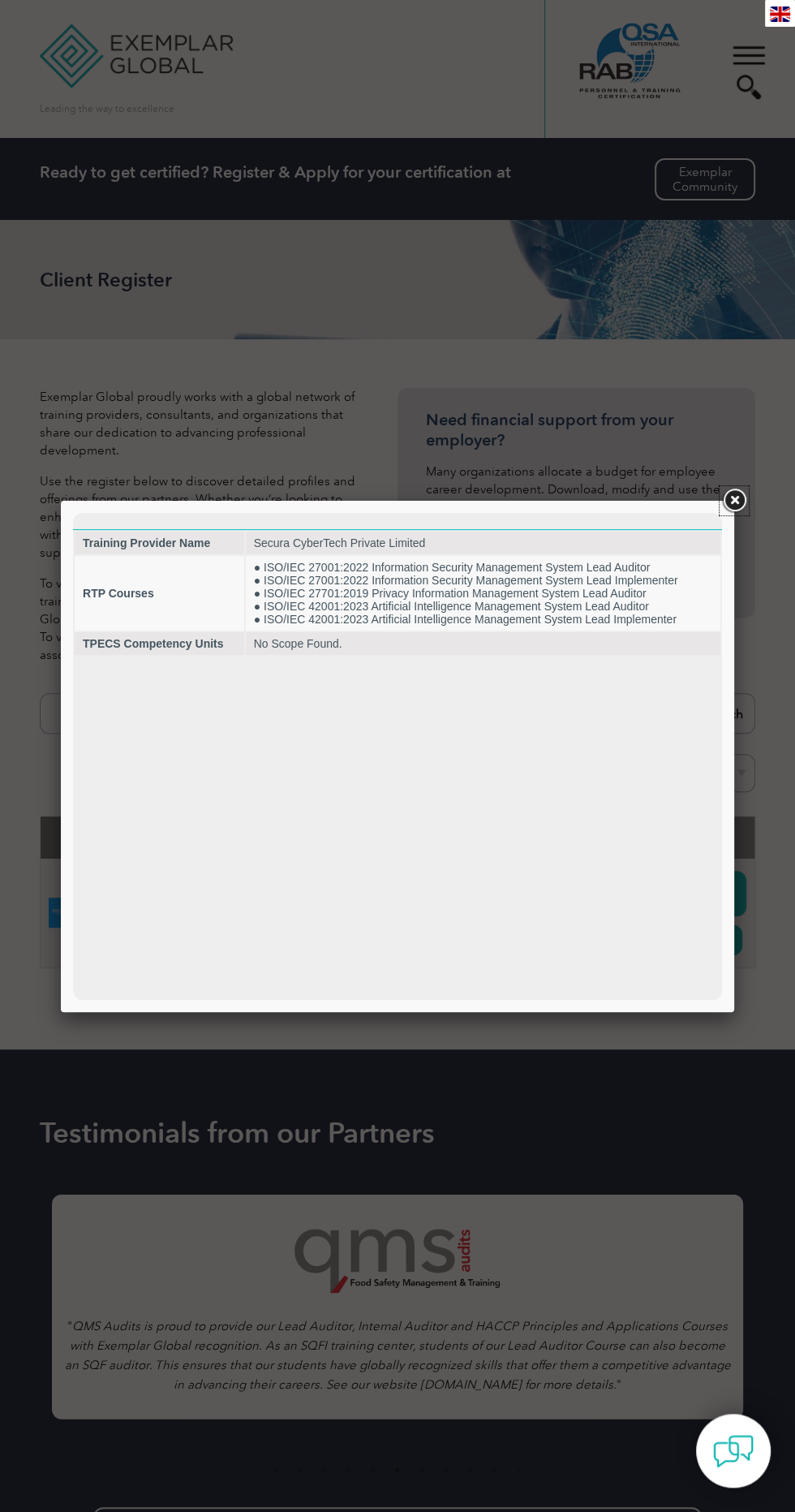
click at [733, 506] on link at bounding box center [734, 500] width 29 height 29
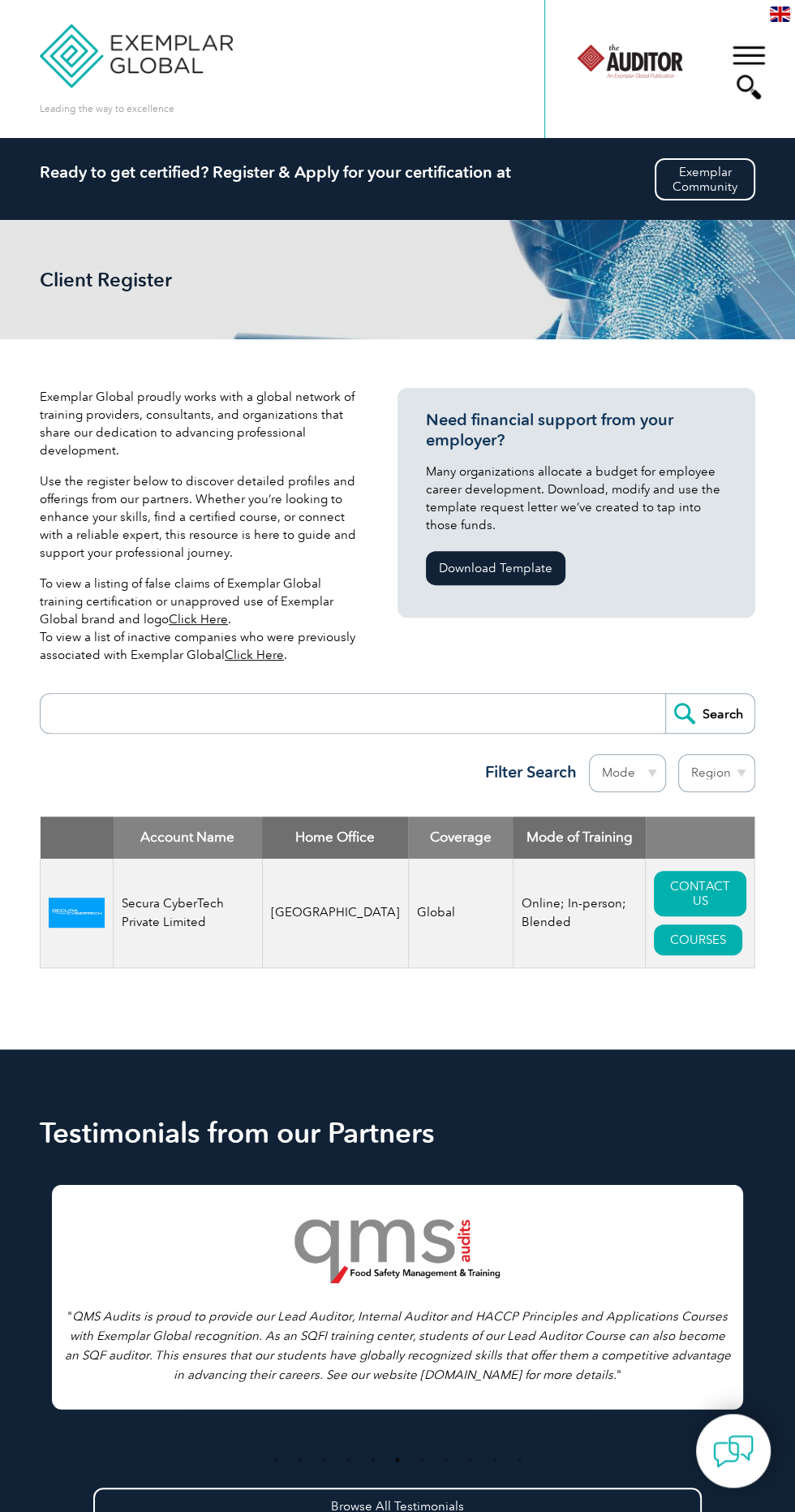
click at [759, 65] on div "▼" at bounding box center [748, 72] width 44 height 81
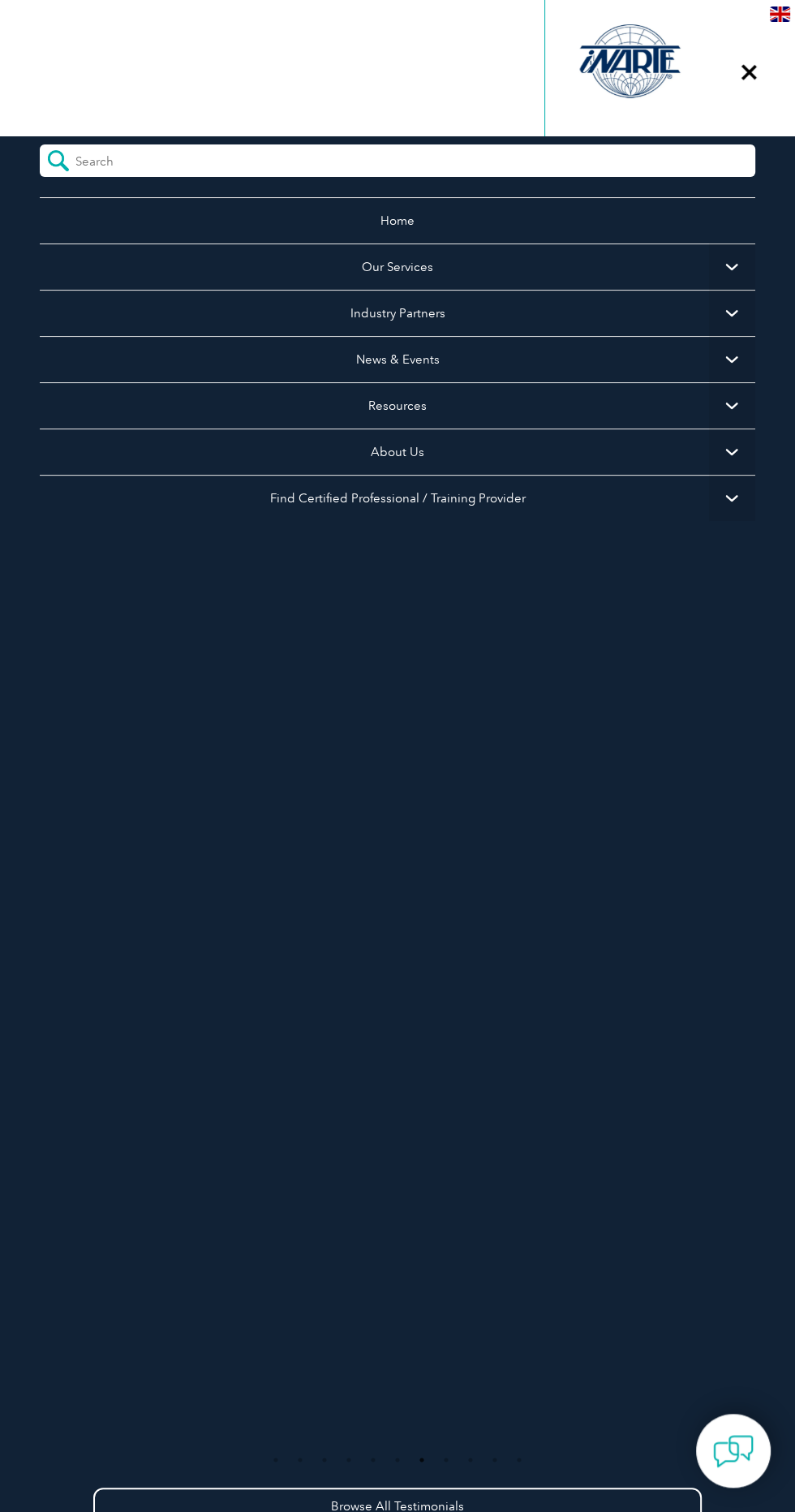
click at [713, 512] on span "▼" at bounding box center [731, 497] width 46 height 46
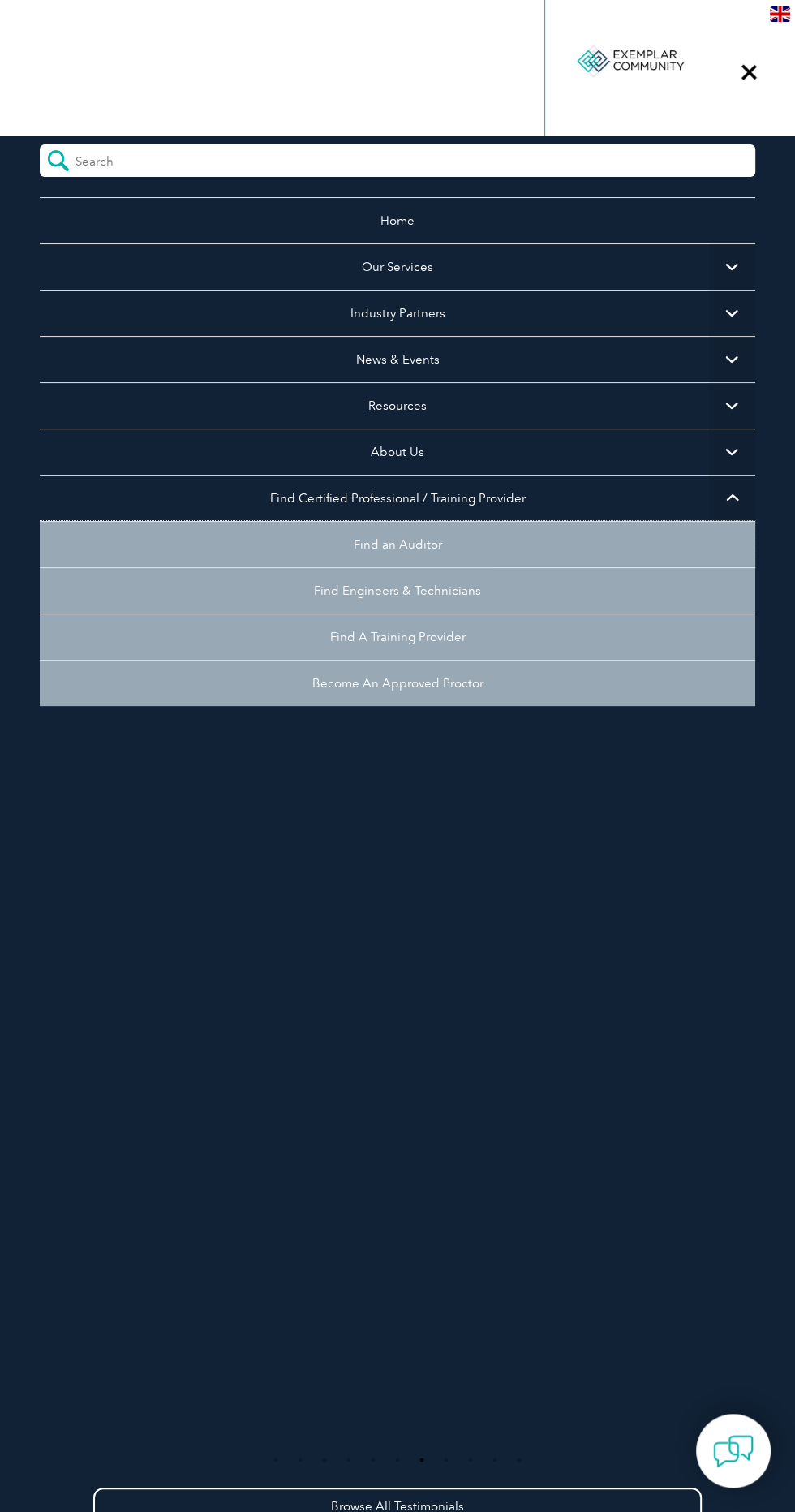
click at [436, 534] on link "Find an Auditor" at bounding box center [397, 543] width 715 height 46
